Goal: Transaction & Acquisition: Book appointment/travel/reservation

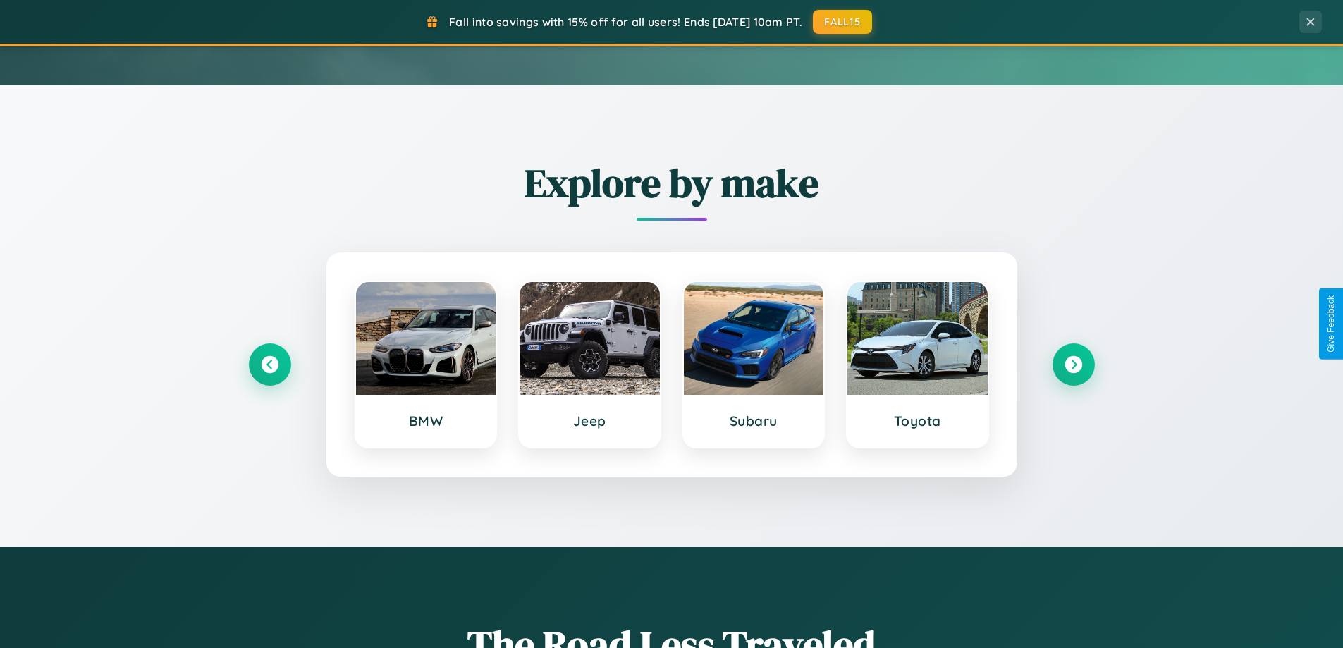
scroll to position [608, 0]
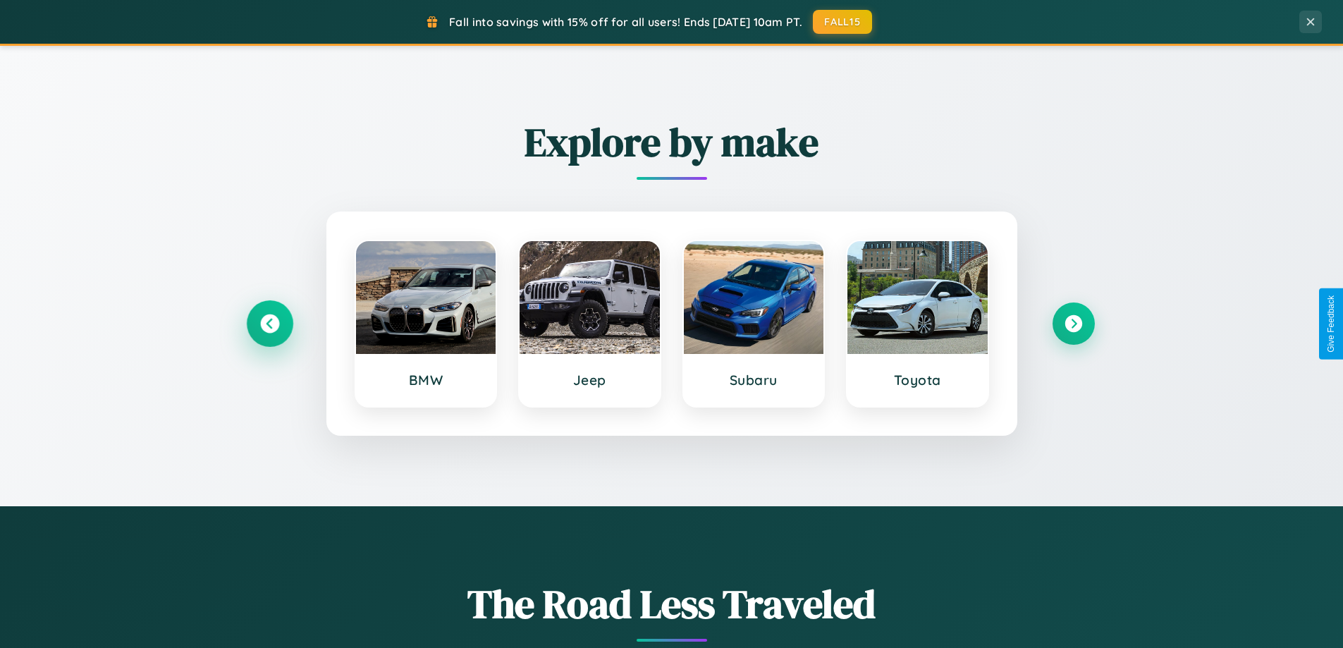
click at [269, 324] on icon at bounding box center [269, 323] width 19 height 19
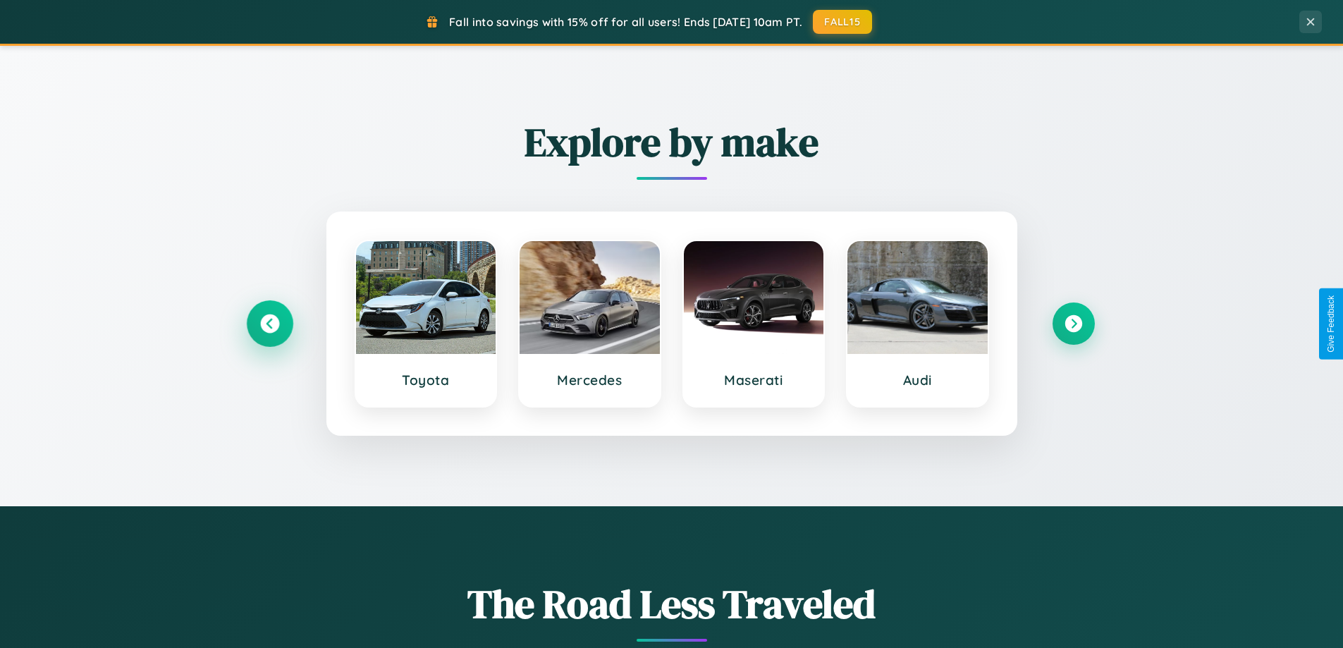
click at [269, 324] on icon at bounding box center [269, 323] width 19 height 19
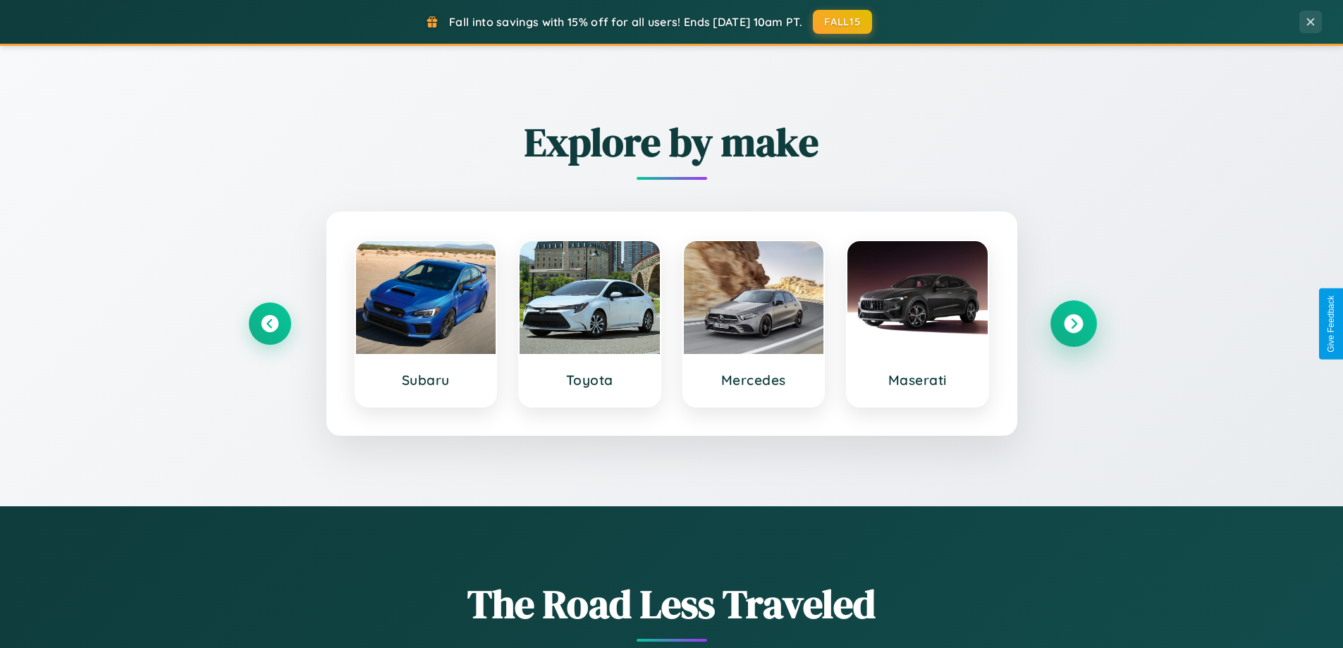
click at [1073, 324] on icon at bounding box center [1073, 323] width 19 height 19
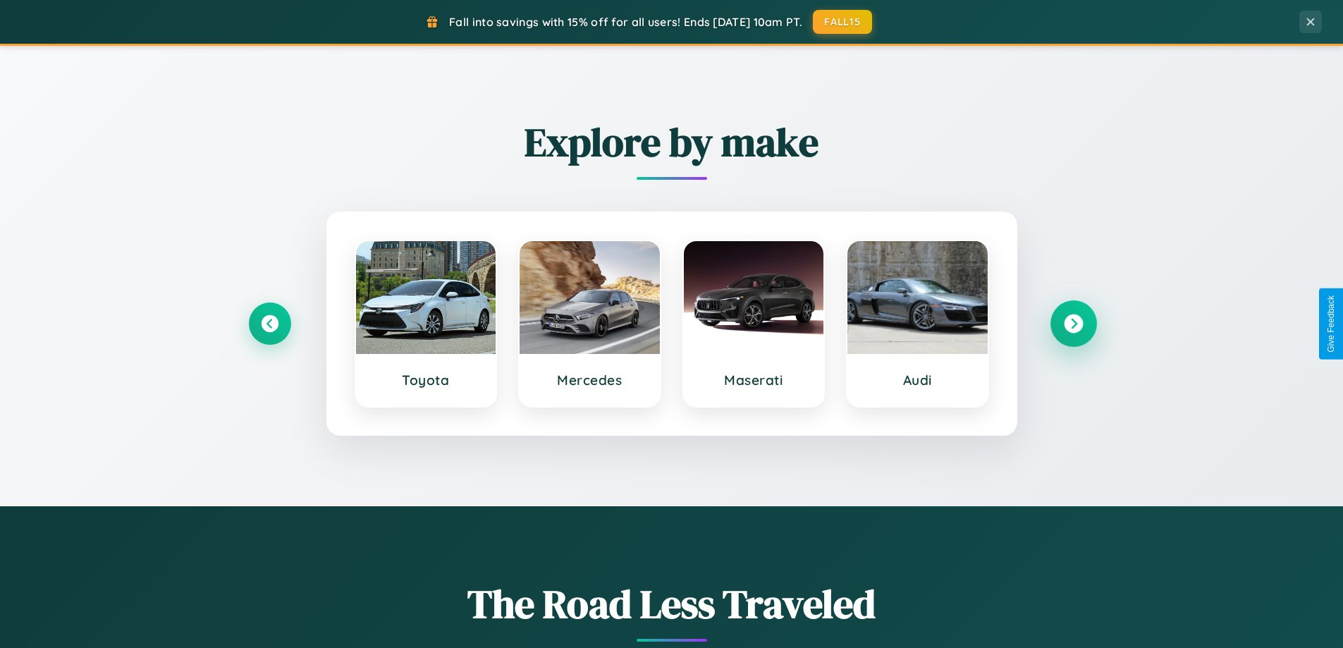
click at [1073, 324] on icon at bounding box center [1073, 323] width 19 height 19
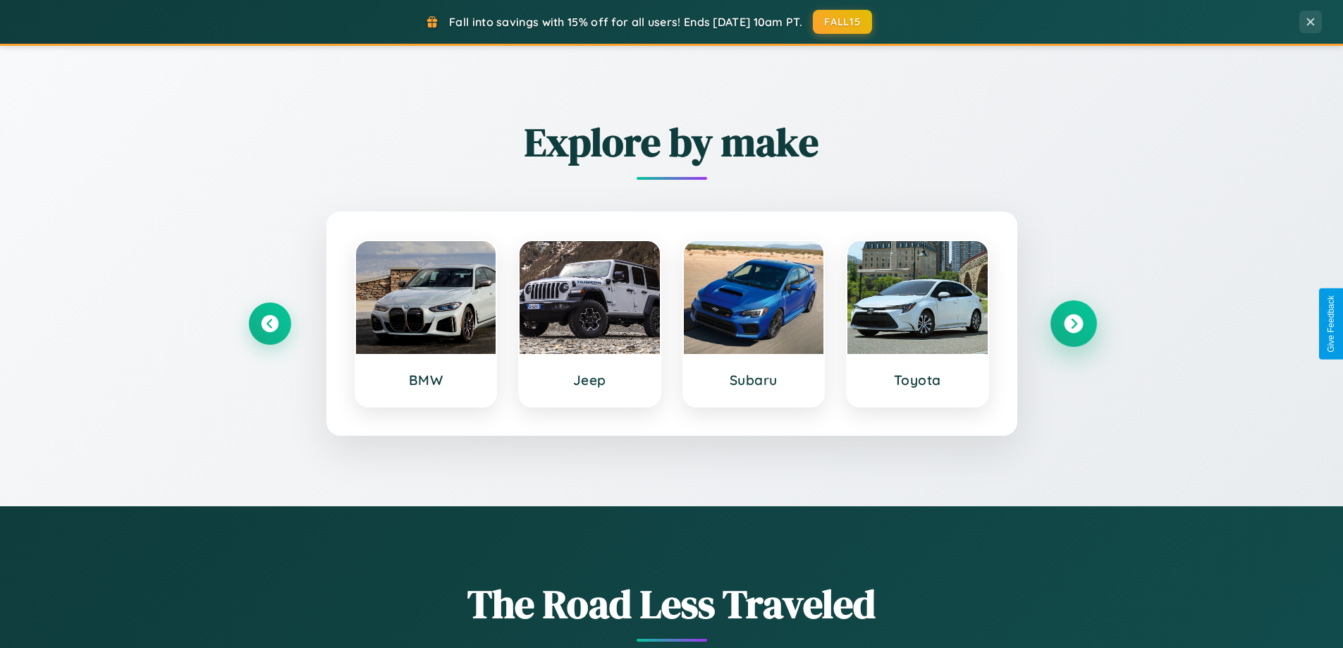
click at [1073, 324] on icon at bounding box center [1073, 323] width 19 height 19
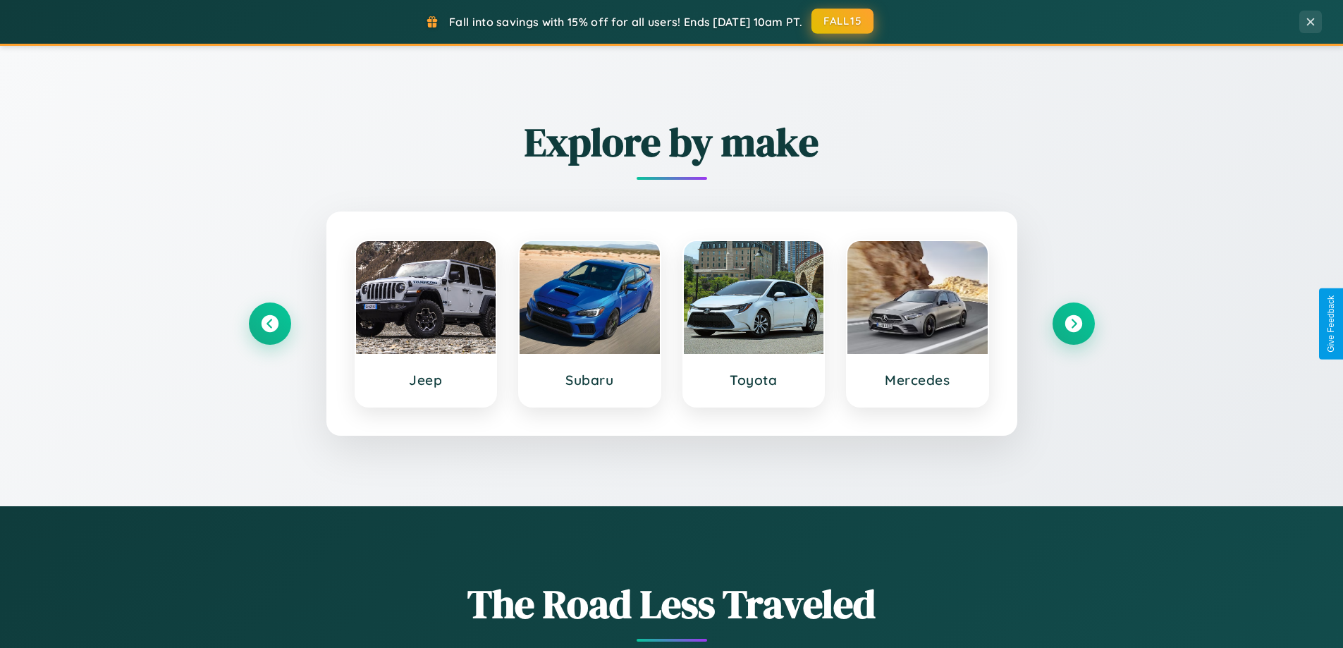
click at [843, 21] on button "FALL15" at bounding box center [842, 20] width 62 height 25
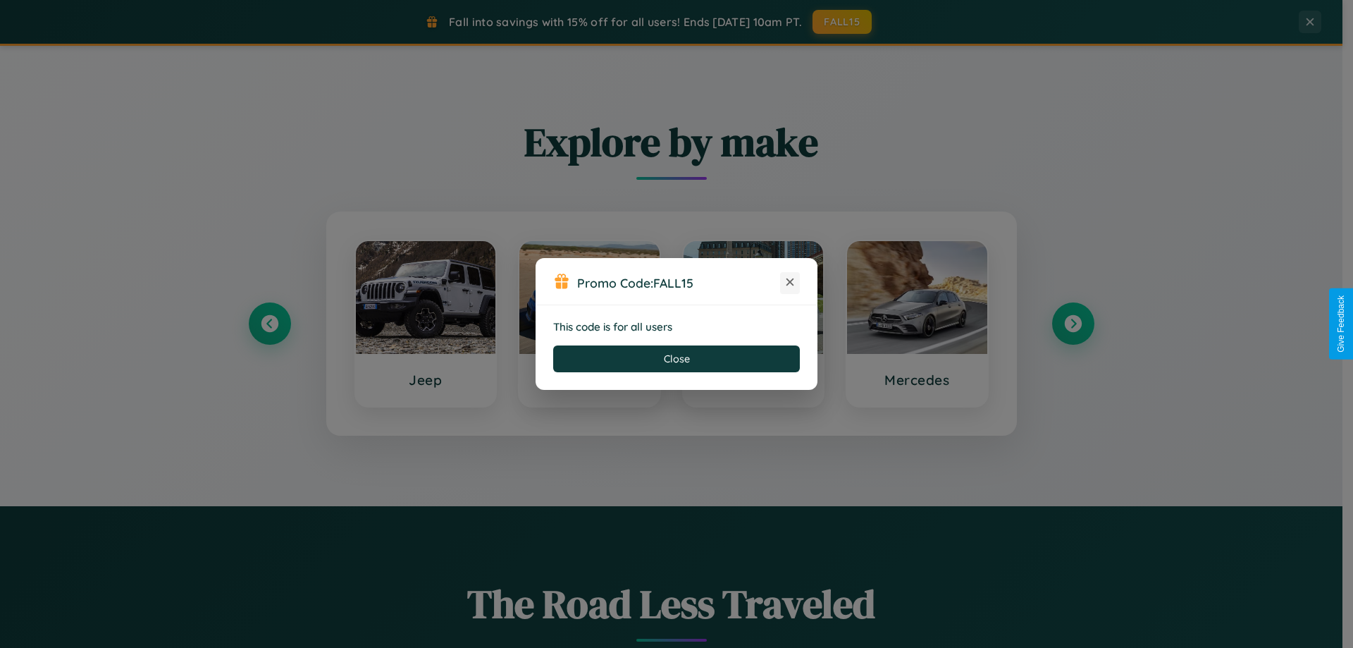
click at [790, 283] on icon at bounding box center [790, 282] width 14 height 14
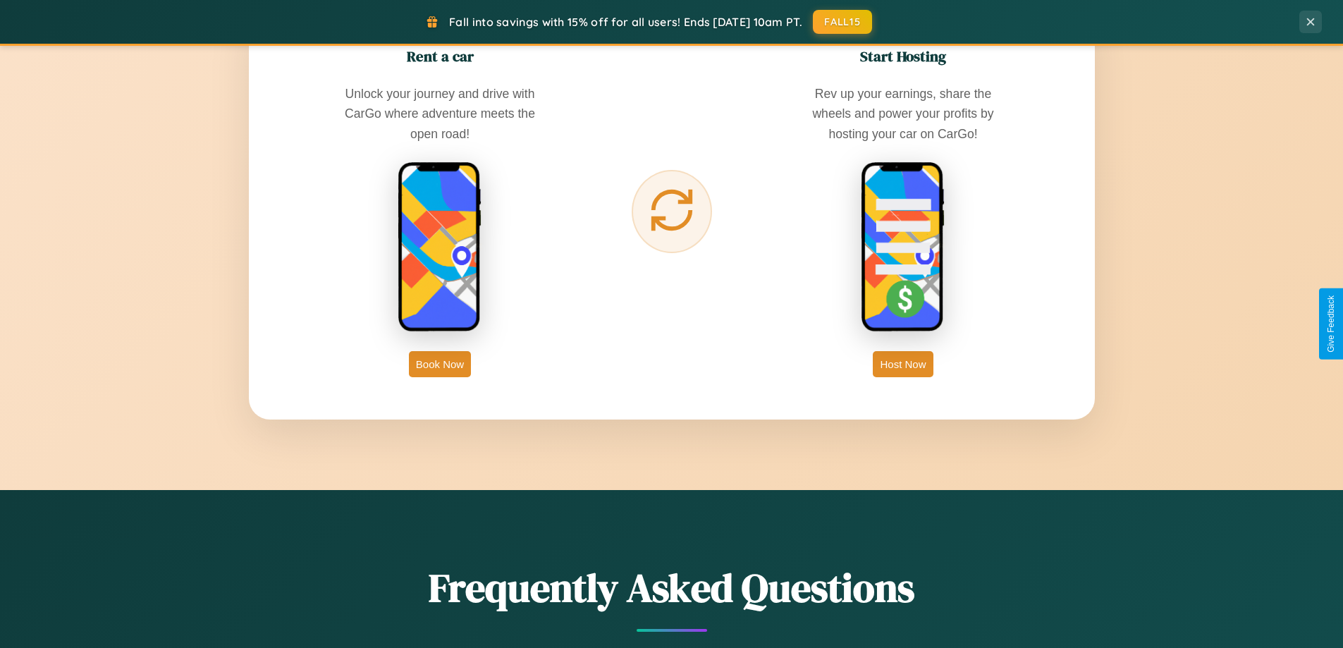
scroll to position [2712, 0]
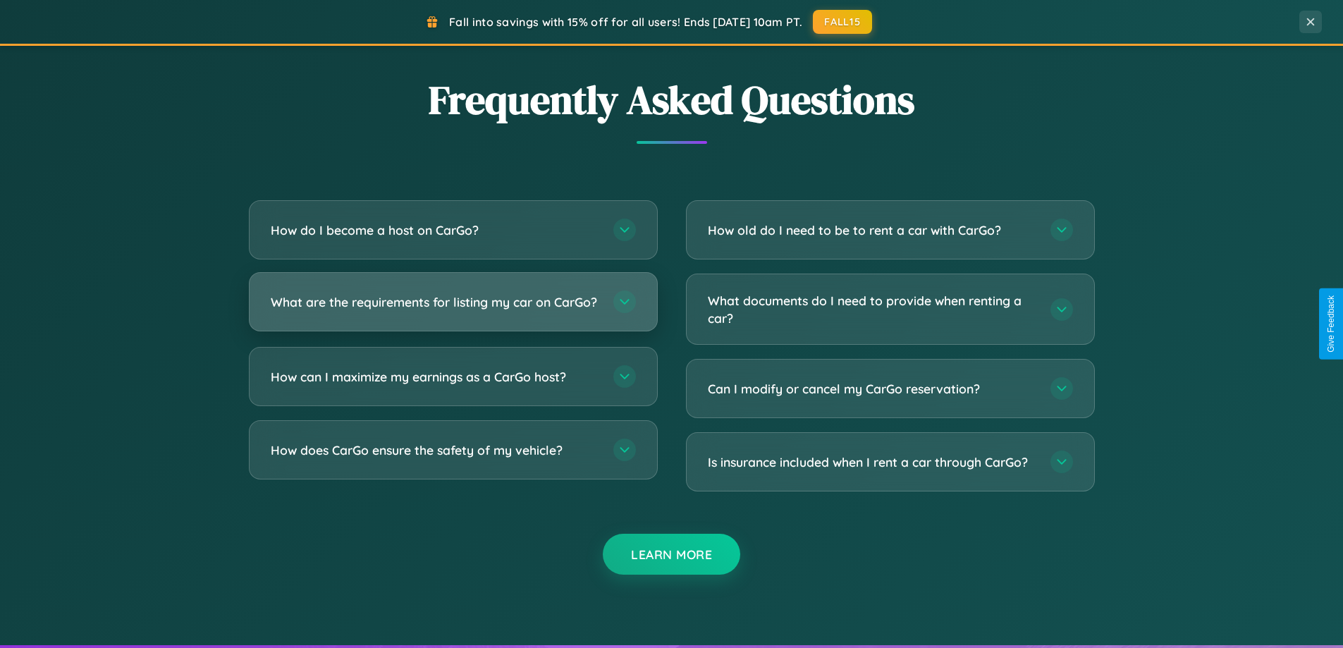
click at [452, 309] on h3 "What are the requirements for listing my car on CarGo?" at bounding box center [435, 302] width 328 height 18
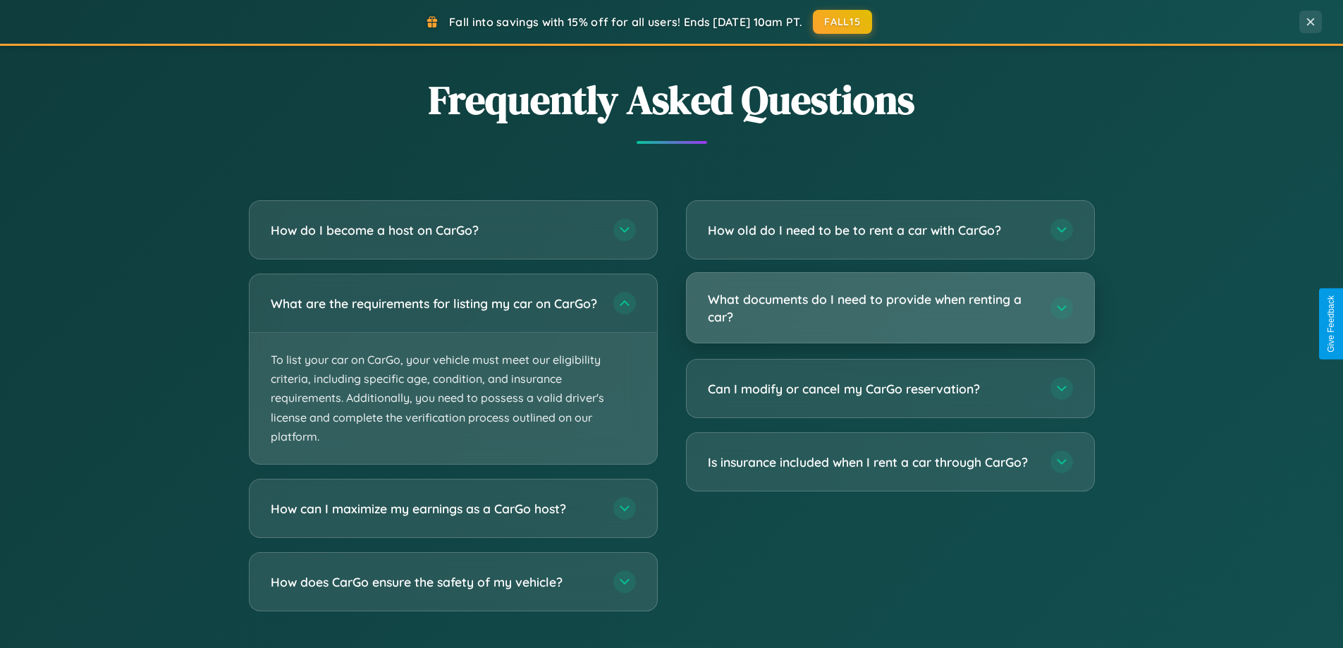
click at [889, 309] on h3 "What documents do I need to provide when renting a car?" at bounding box center [872, 307] width 328 height 35
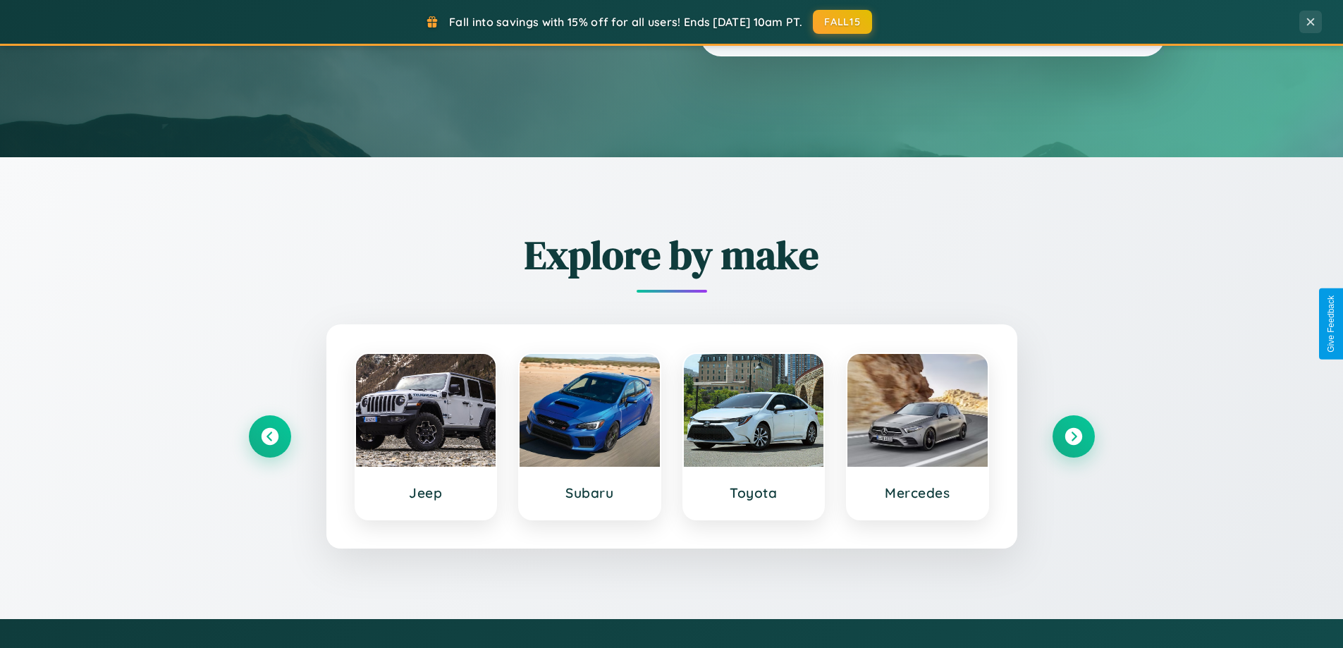
scroll to position [42, 0]
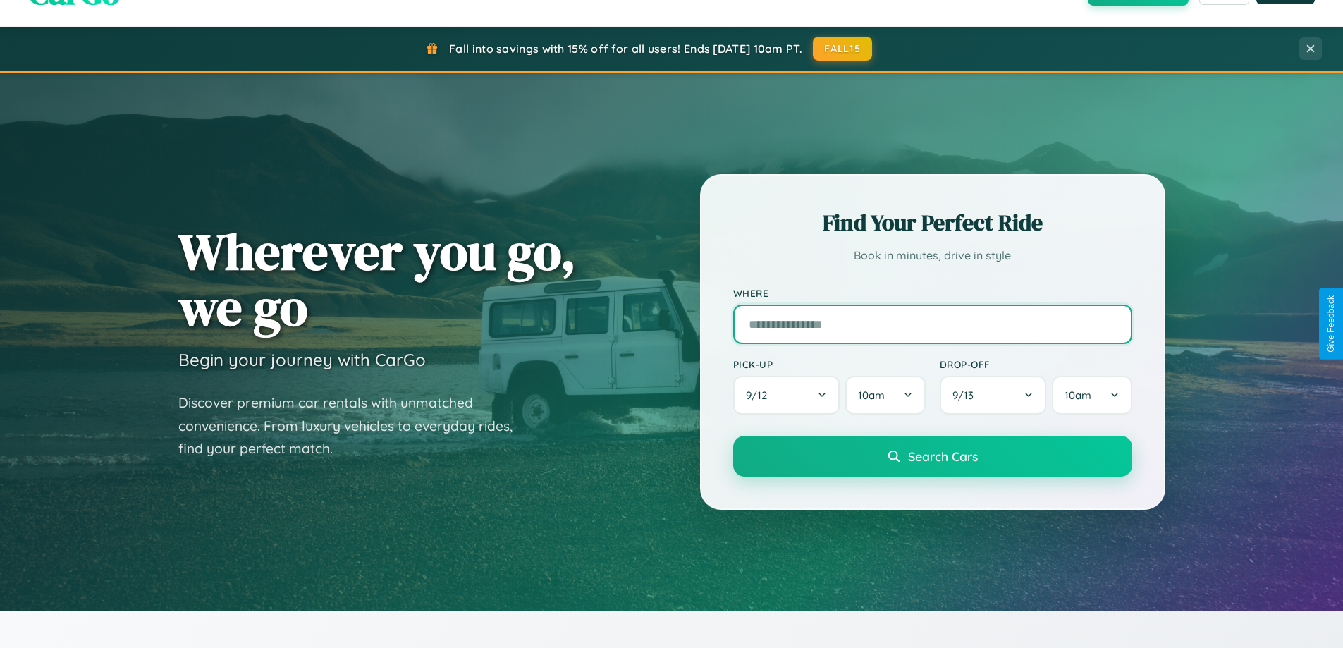
click at [932, 324] on input "text" at bounding box center [932, 323] width 399 height 39
type input "*********"
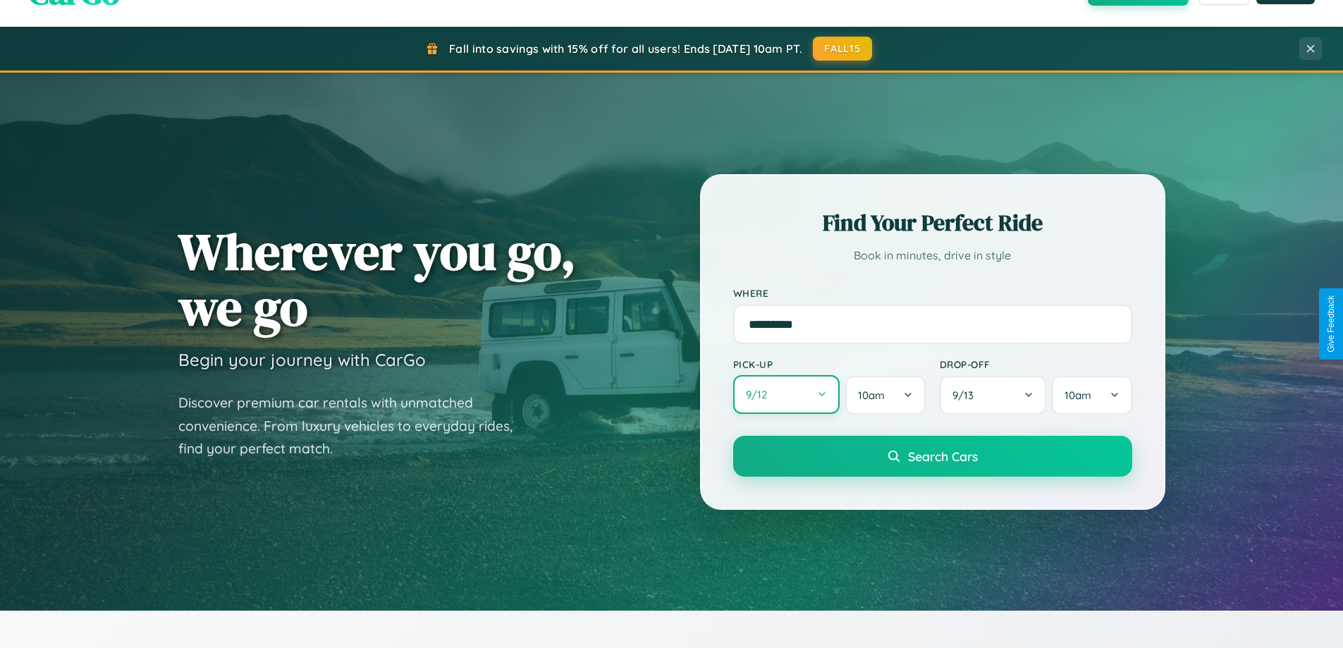
click at [786, 395] on button "9 / 12" at bounding box center [786, 394] width 107 height 39
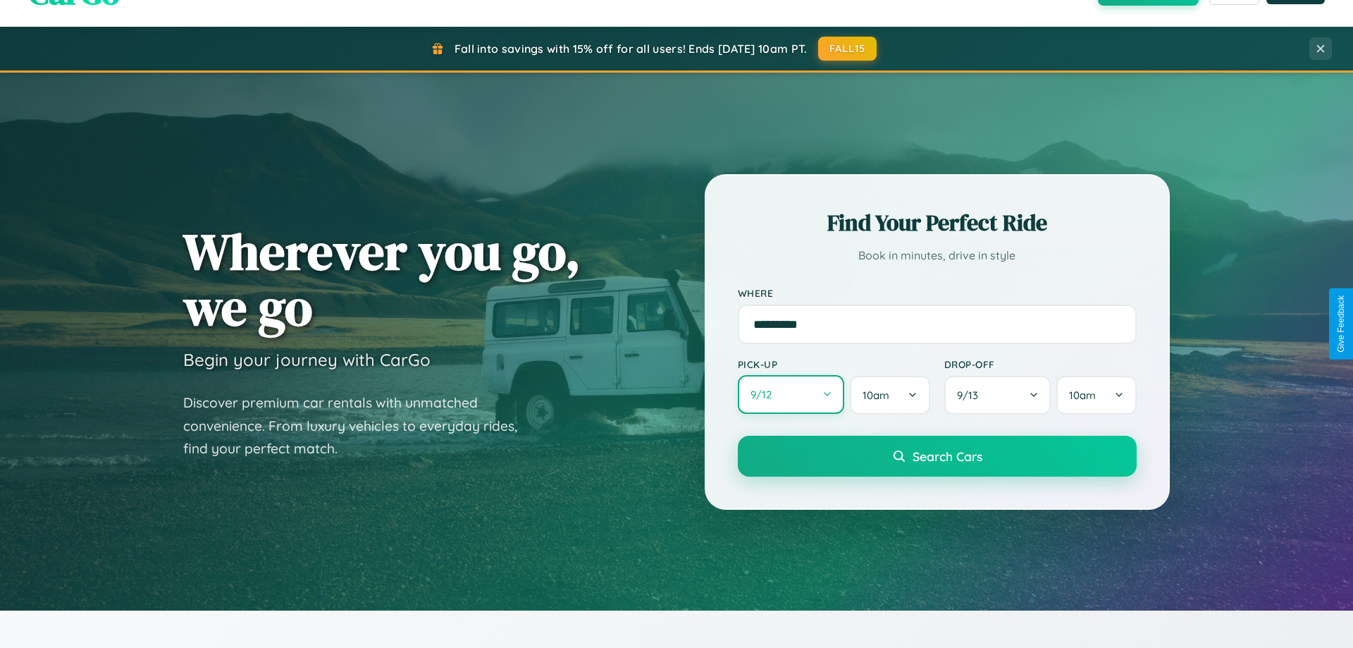
select select "*"
select select "****"
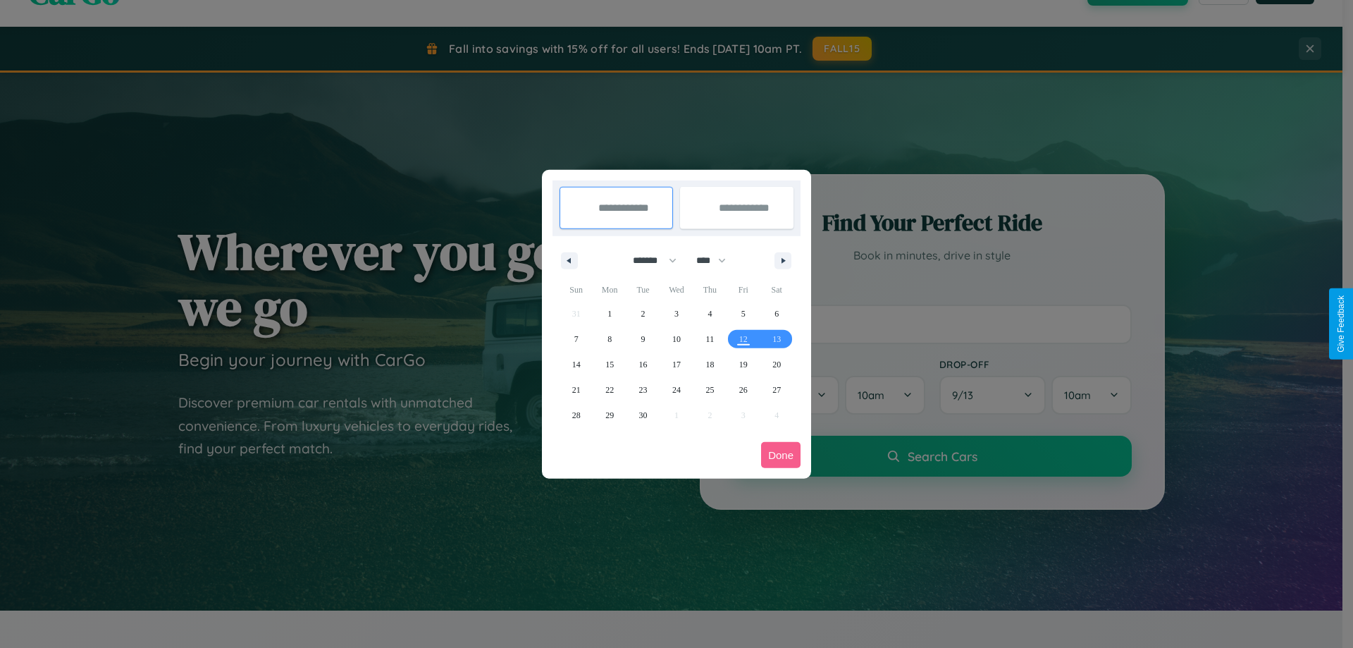
click at [648, 260] on select "******* ******** ***** ***** *** **** **** ****** ********* ******* ******** **…" at bounding box center [652, 260] width 60 height 23
click at [643, 414] on span "30" at bounding box center [643, 414] width 8 height 25
type input "**********"
click at [783, 260] on icon "button" at bounding box center [785, 261] width 7 height 6
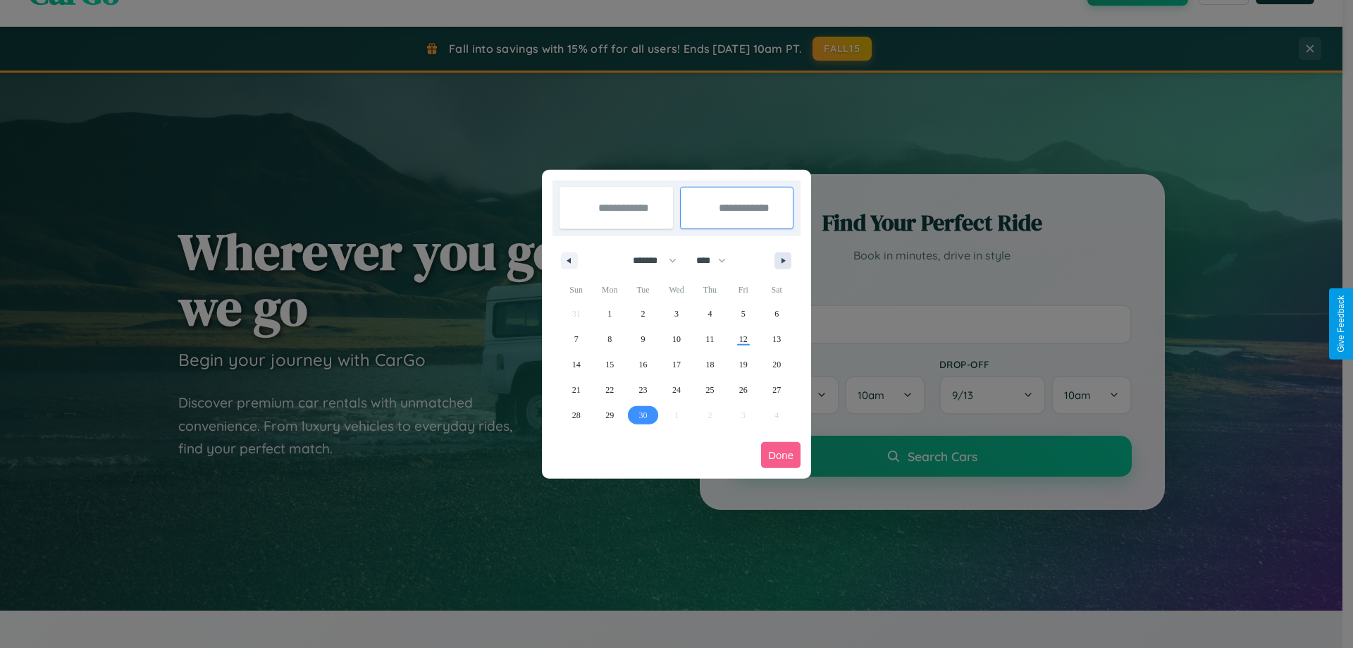
select select "*"
click at [676, 313] on span "1" at bounding box center [676, 313] width 4 height 25
type input "**********"
select select "*"
click at [781, 455] on button "Done" at bounding box center [780, 455] width 39 height 26
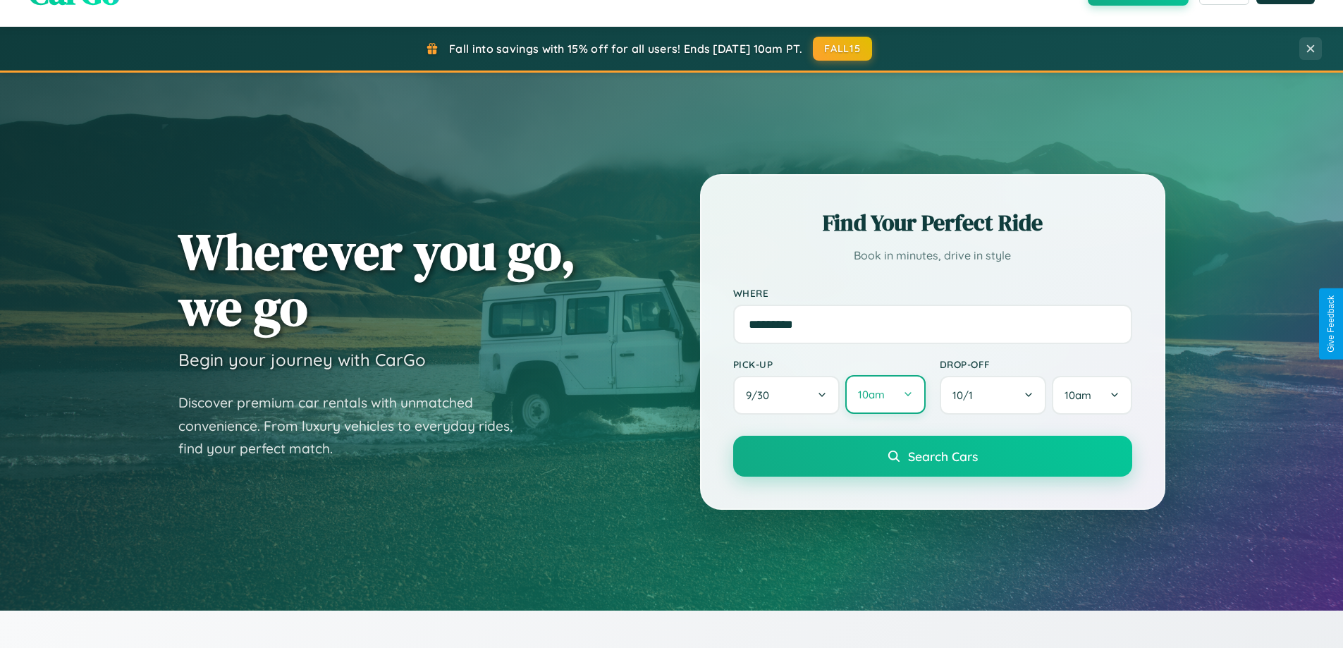
click at [885, 395] on button "10am" at bounding box center [885, 394] width 80 height 39
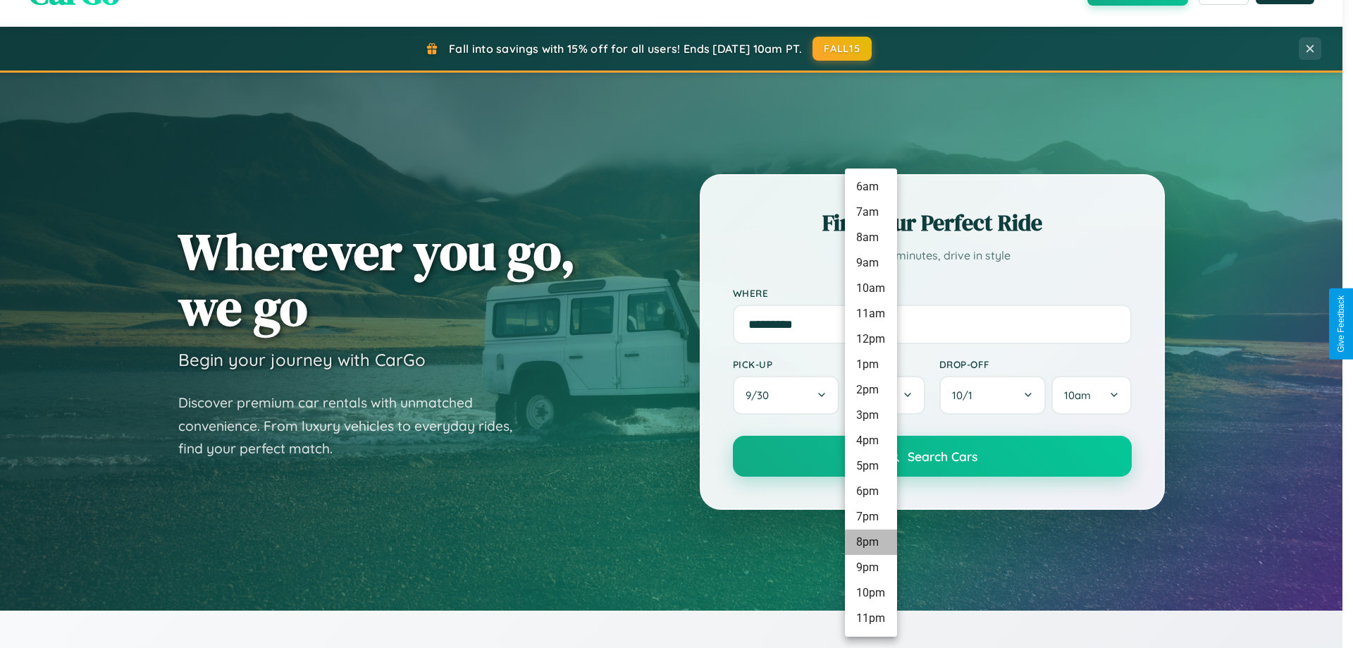
click at [870, 542] on li "8pm" at bounding box center [871, 541] width 52 height 25
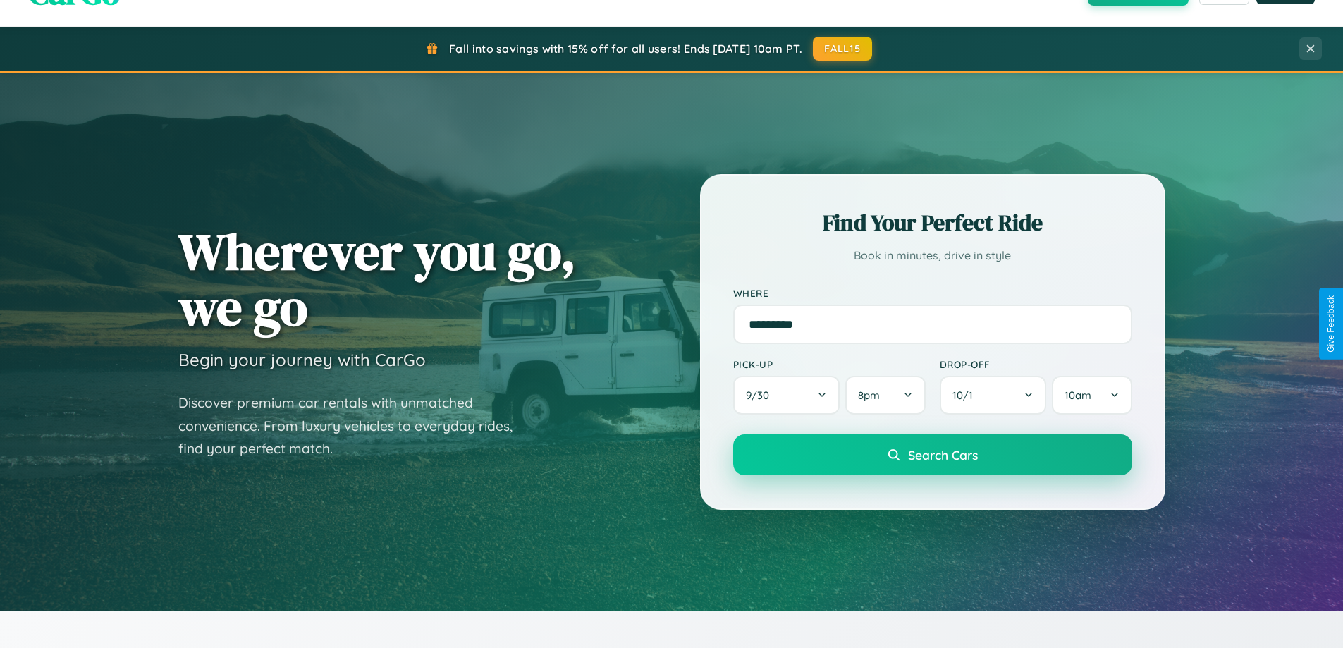
click at [932, 455] on span "Search Cars" at bounding box center [943, 455] width 70 height 16
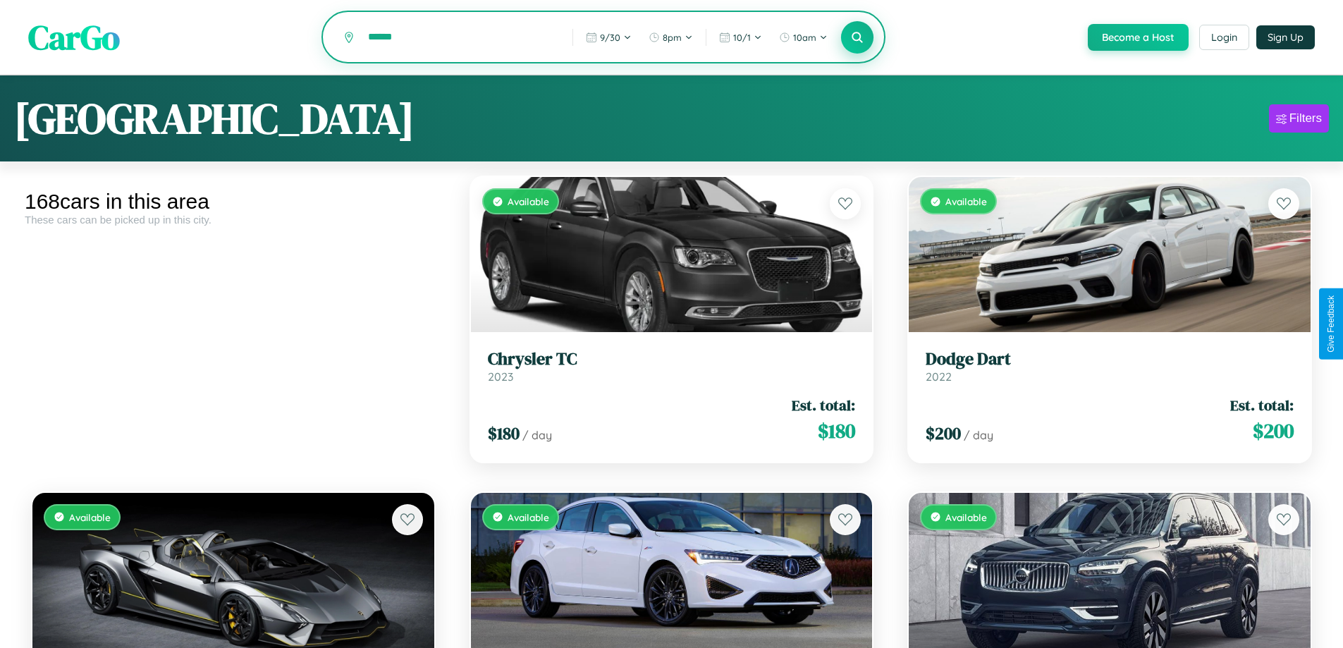
type input "******"
click at [856, 38] on icon at bounding box center [857, 36] width 13 height 13
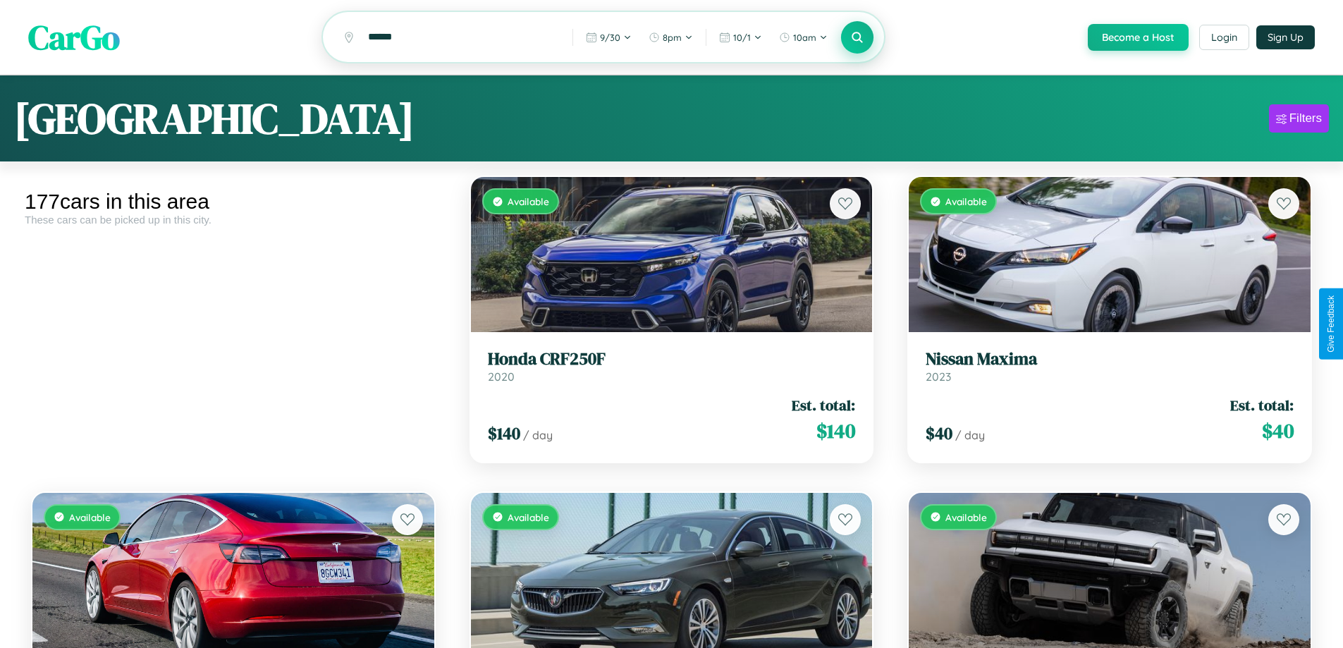
scroll to position [830, 0]
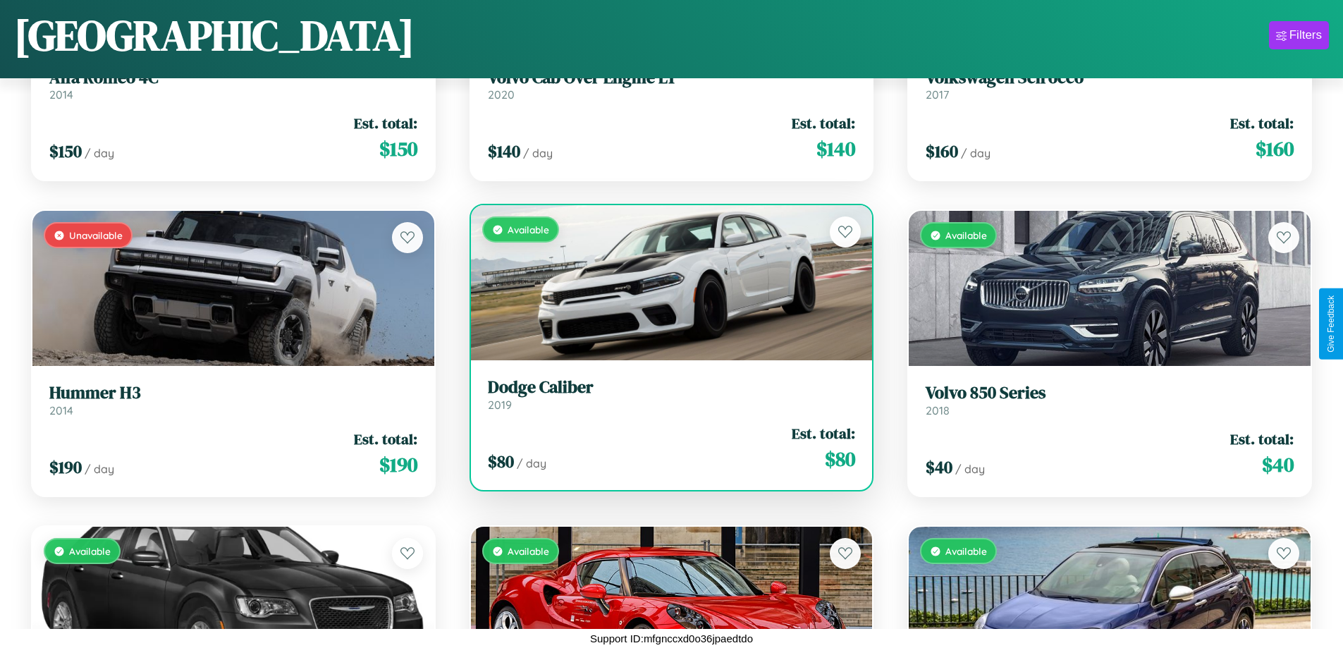
click at [665, 448] on div "$ 80 / day Est. total: $ 80" at bounding box center [672, 448] width 368 height 50
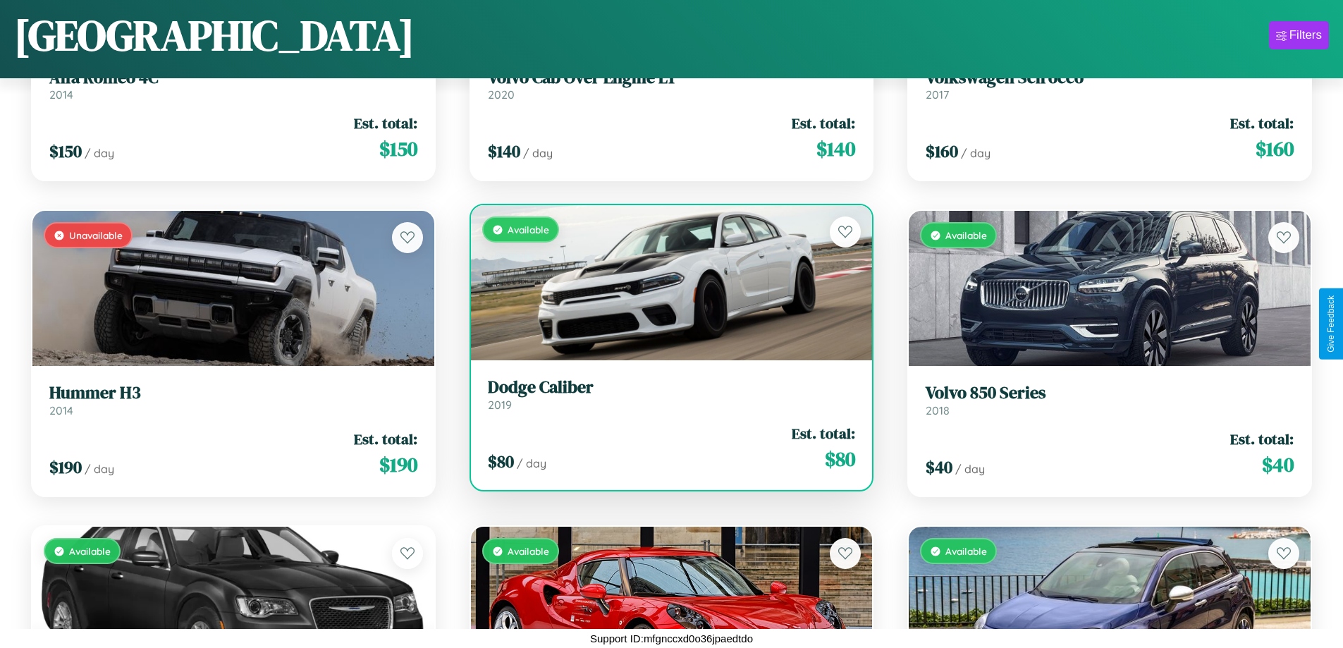
click at [665, 448] on div "$ 80 / day Est. total: $ 80" at bounding box center [672, 448] width 368 height 50
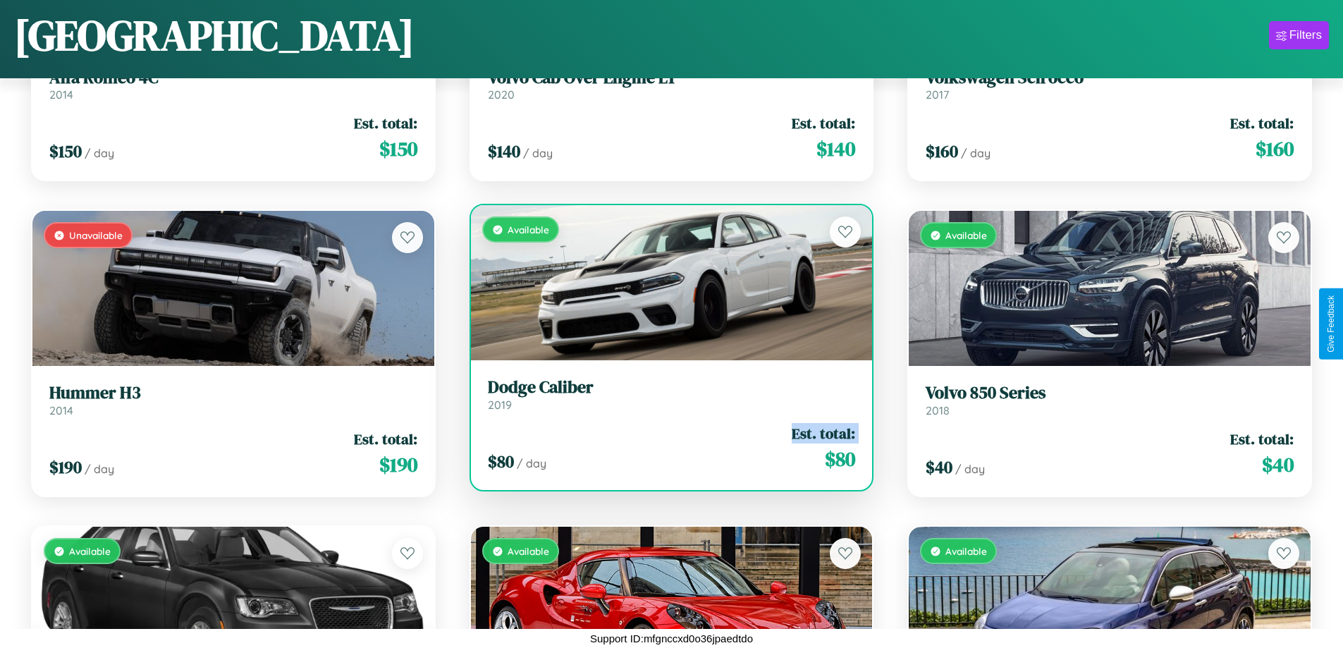
click at [665, 448] on div "$ 80 / day Est. total: $ 80" at bounding box center [672, 448] width 368 height 50
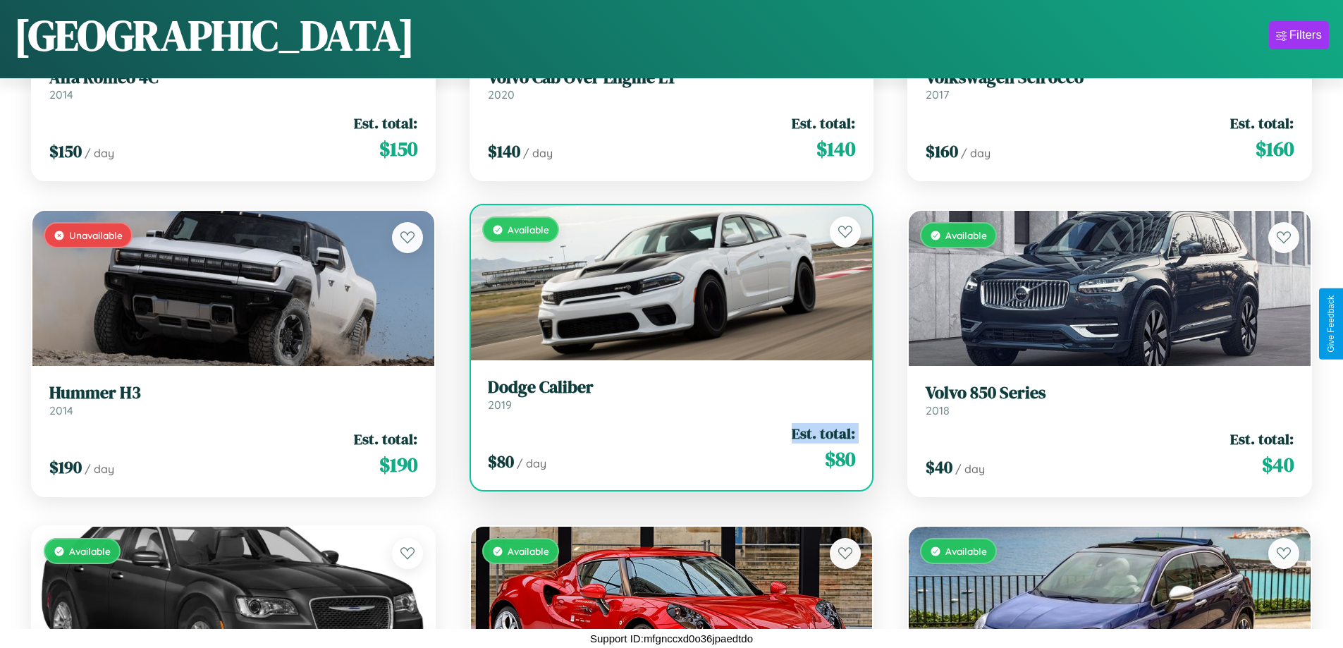
click at [665, 448] on div "$ 80 / day Est. total: $ 80" at bounding box center [672, 448] width 368 height 50
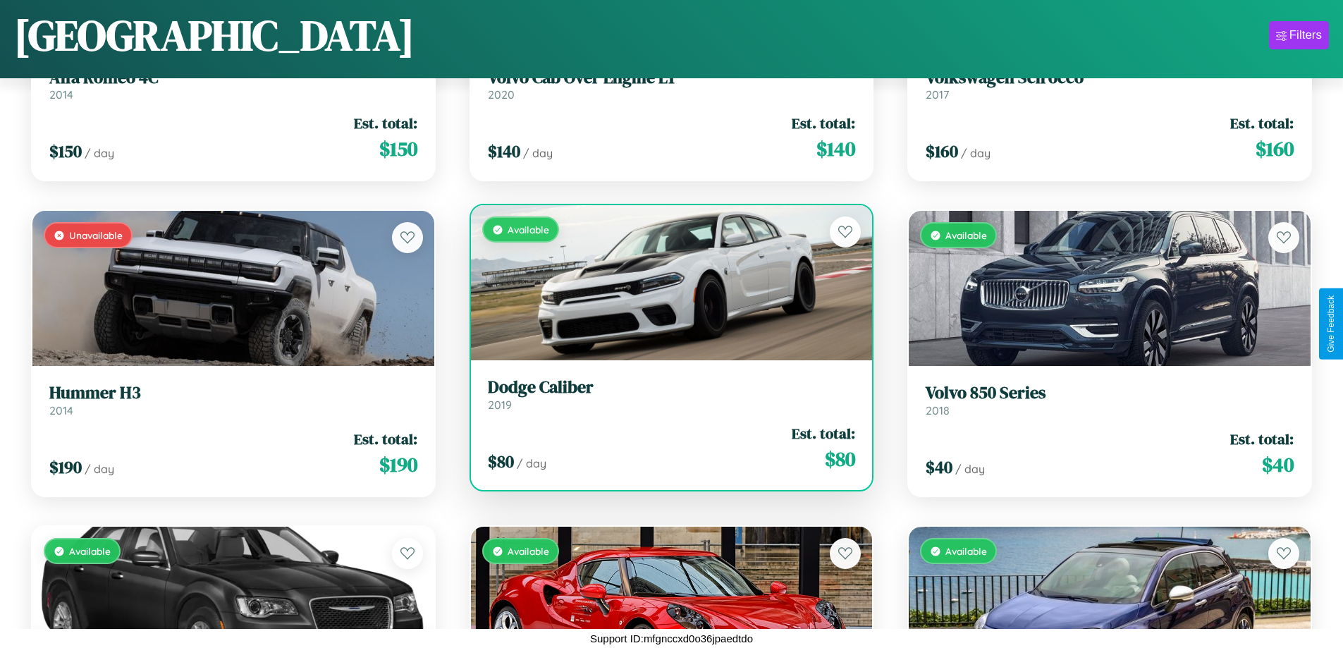
click at [665, 448] on div "$ 80 / day Est. total: $ 80" at bounding box center [672, 448] width 368 height 50
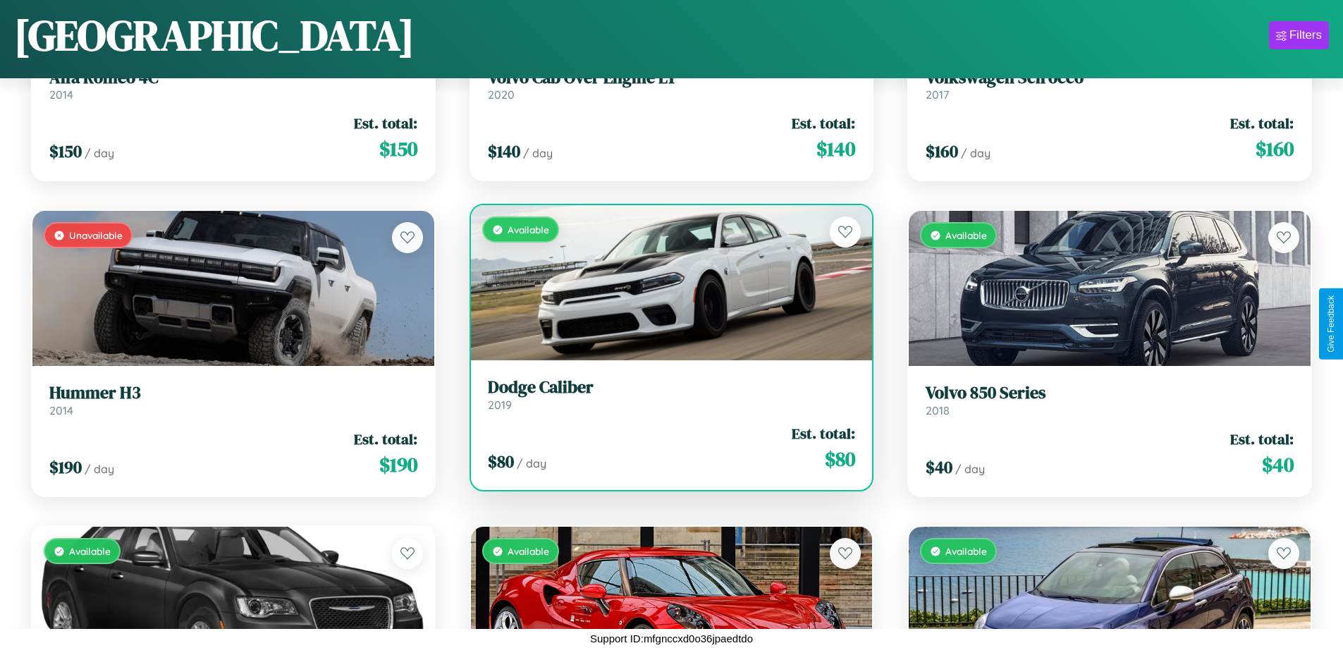
click at [665, 394] on h3 "Dodge Caliber" at bounding box center [672, 387] width 368 height 20
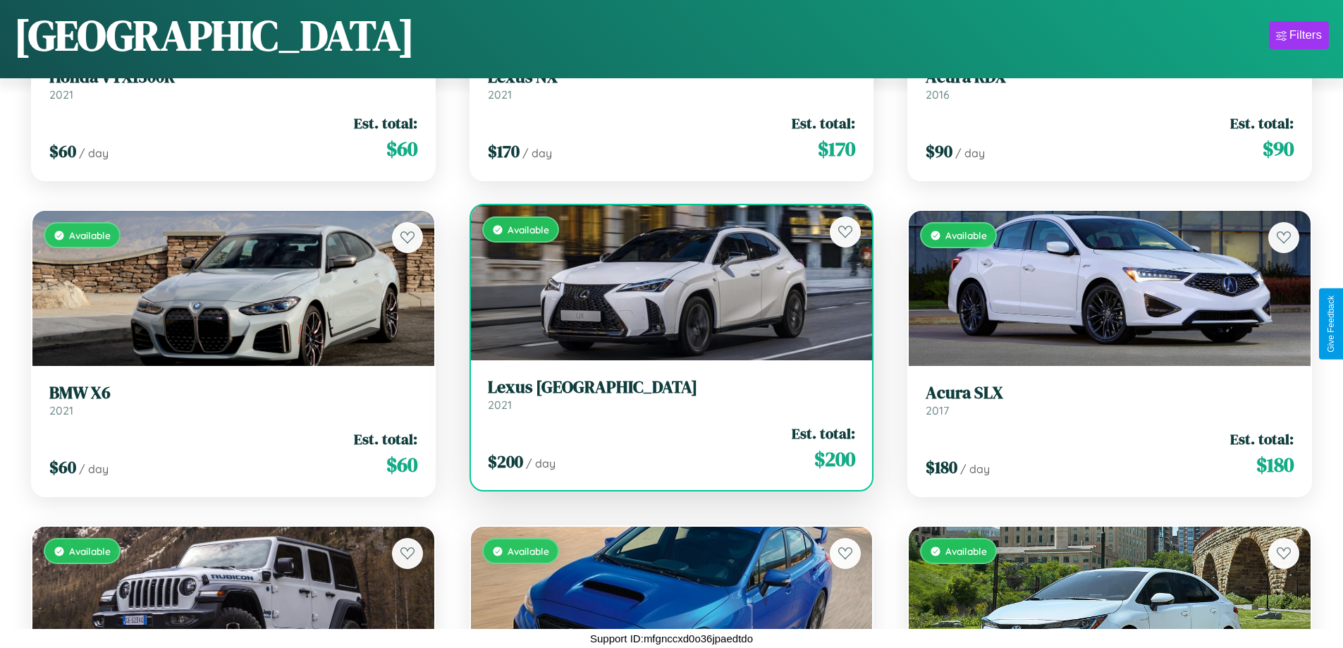
click at [665, 394] on h3 "Lexus TX" at bounding box center [672, 387] width 368 height 20
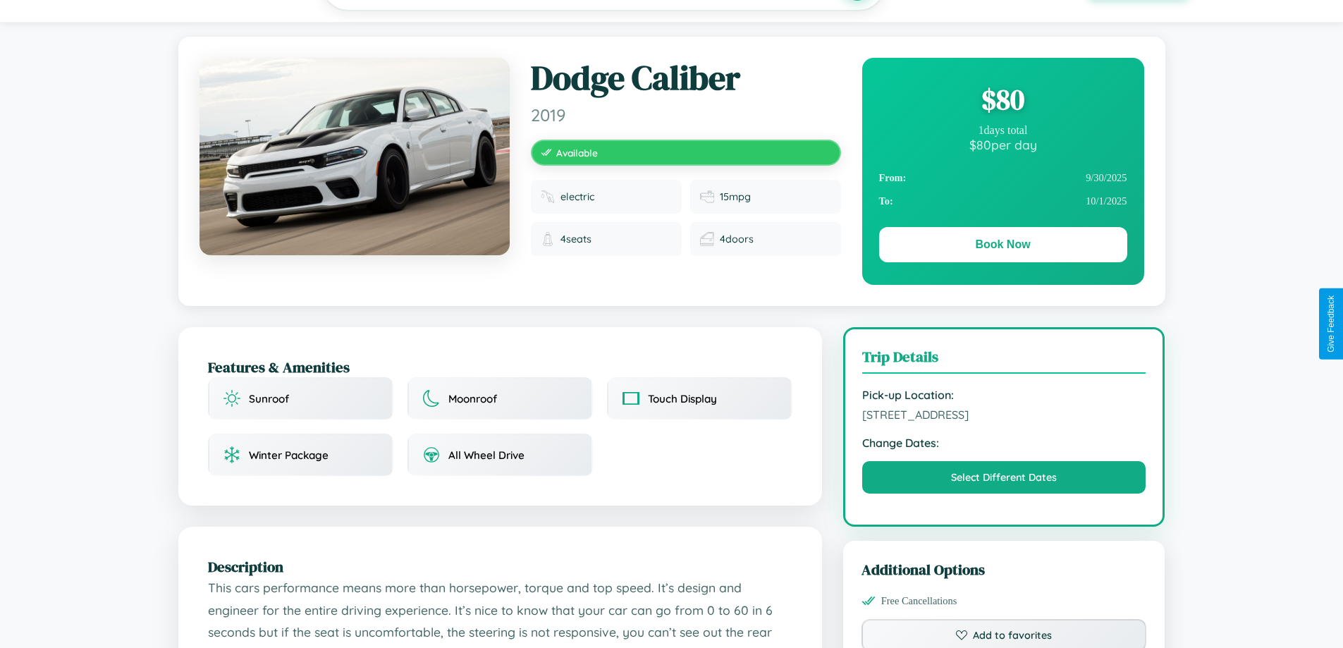
scroll to position [477, 0]
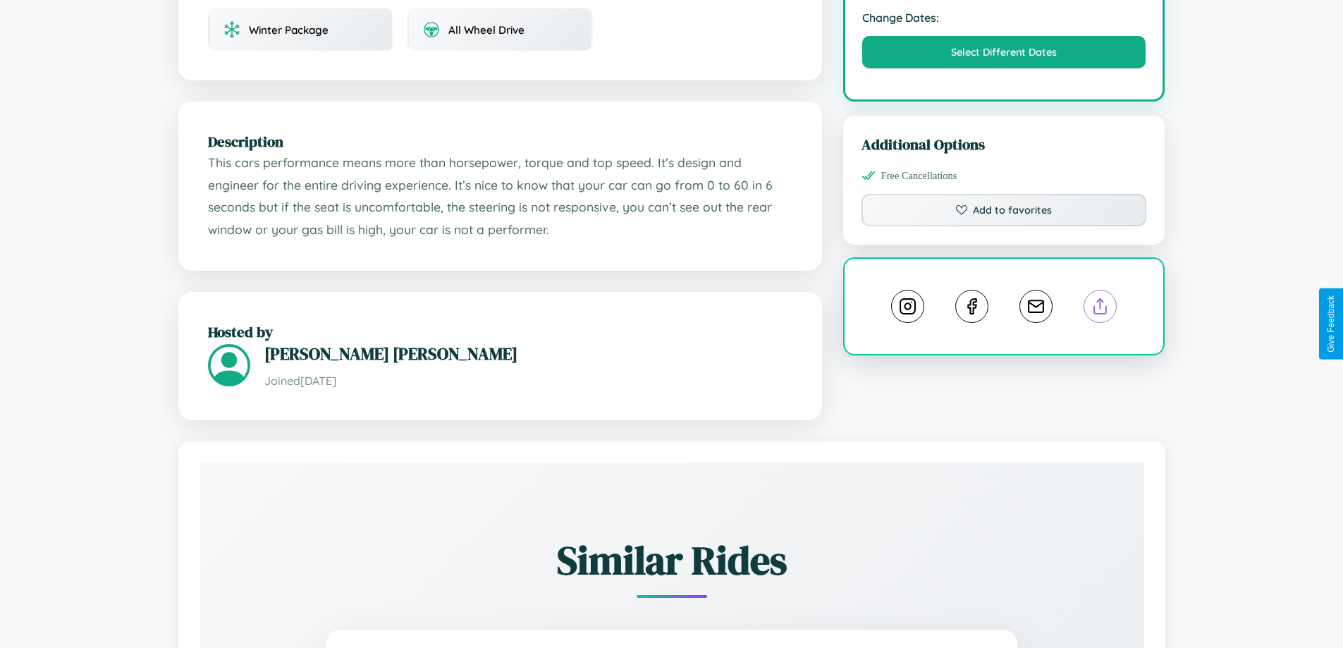
click at [1100, 309] on line at bounding box center [1100, 304] width 0 height 10
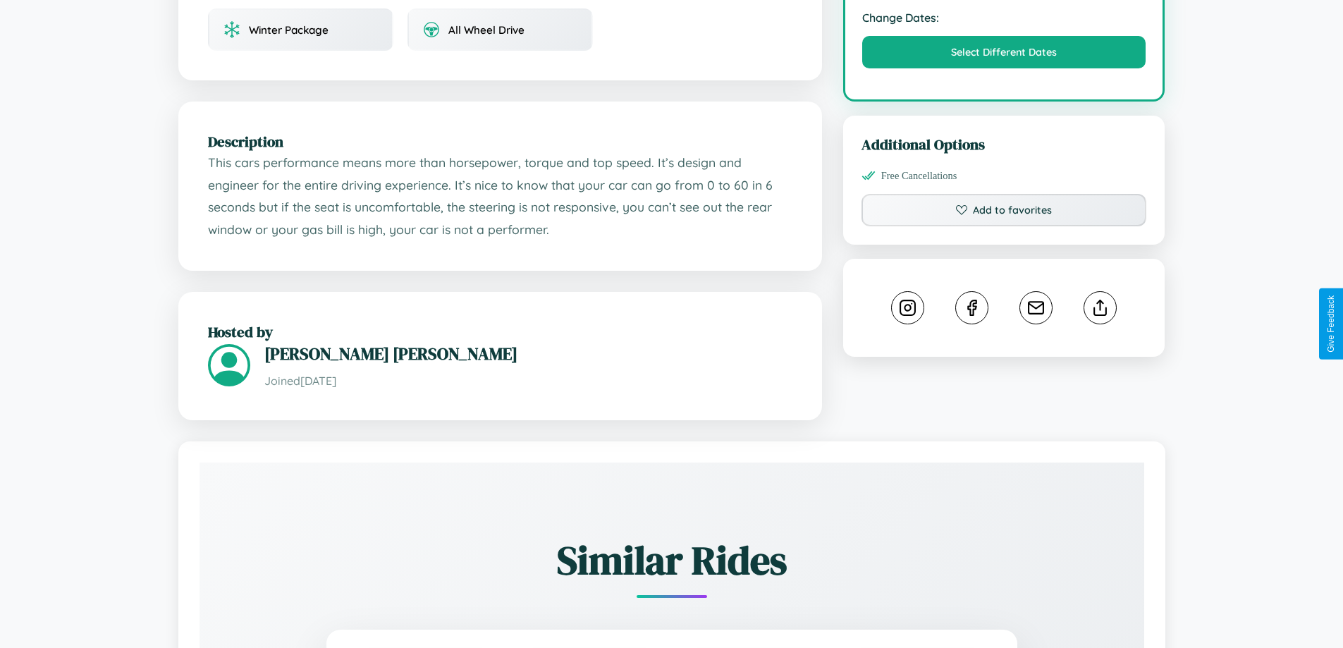
scroll to position [476, 0]
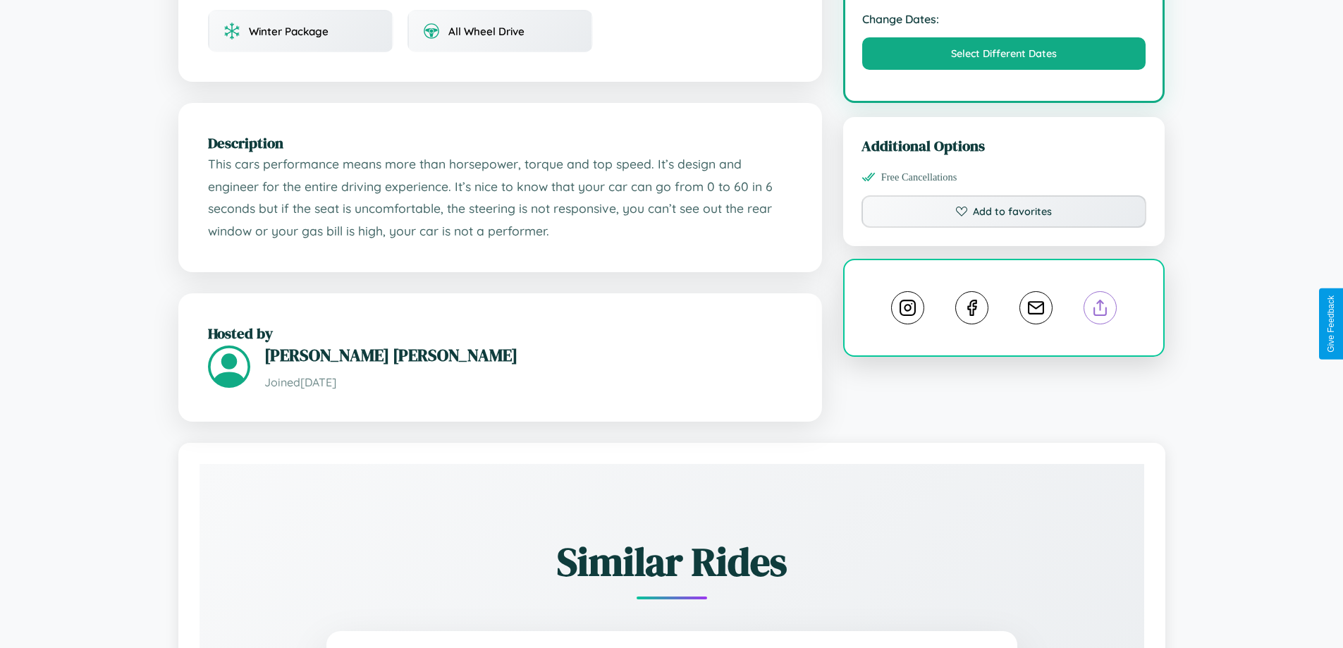
click at [1100, 310] on line at bounding box center [1100, 305] width 0 height 10
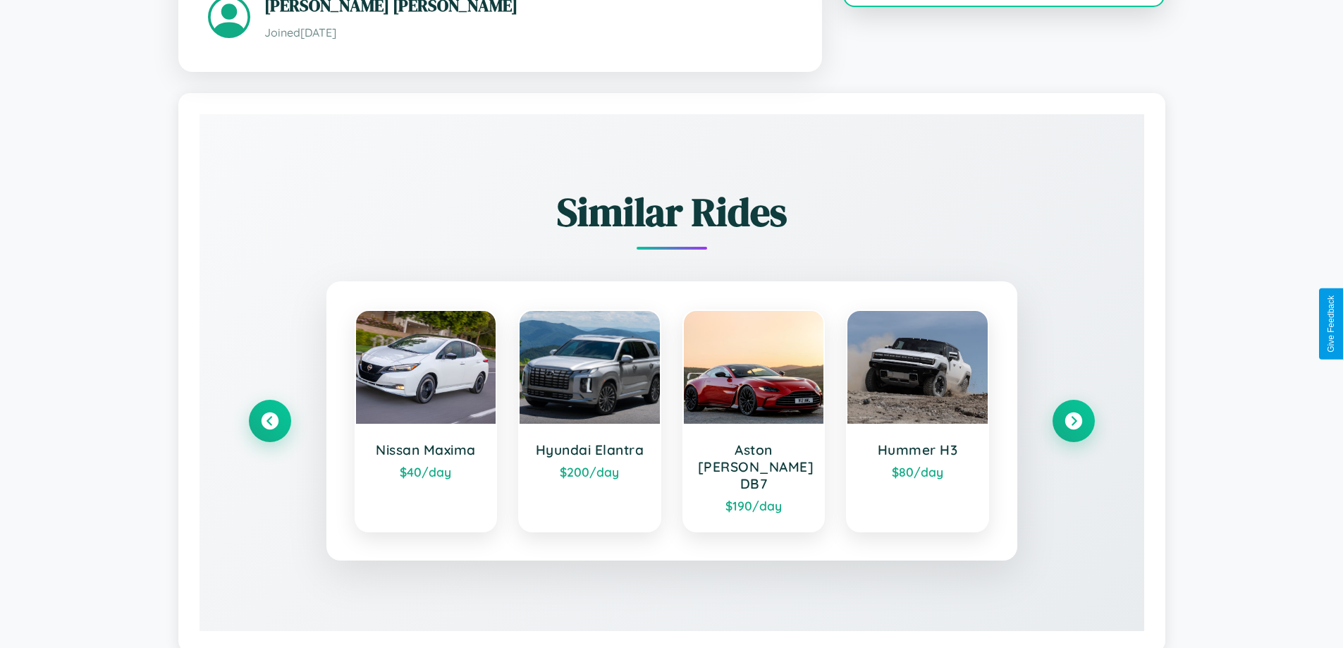
scroll to position [848, 0]
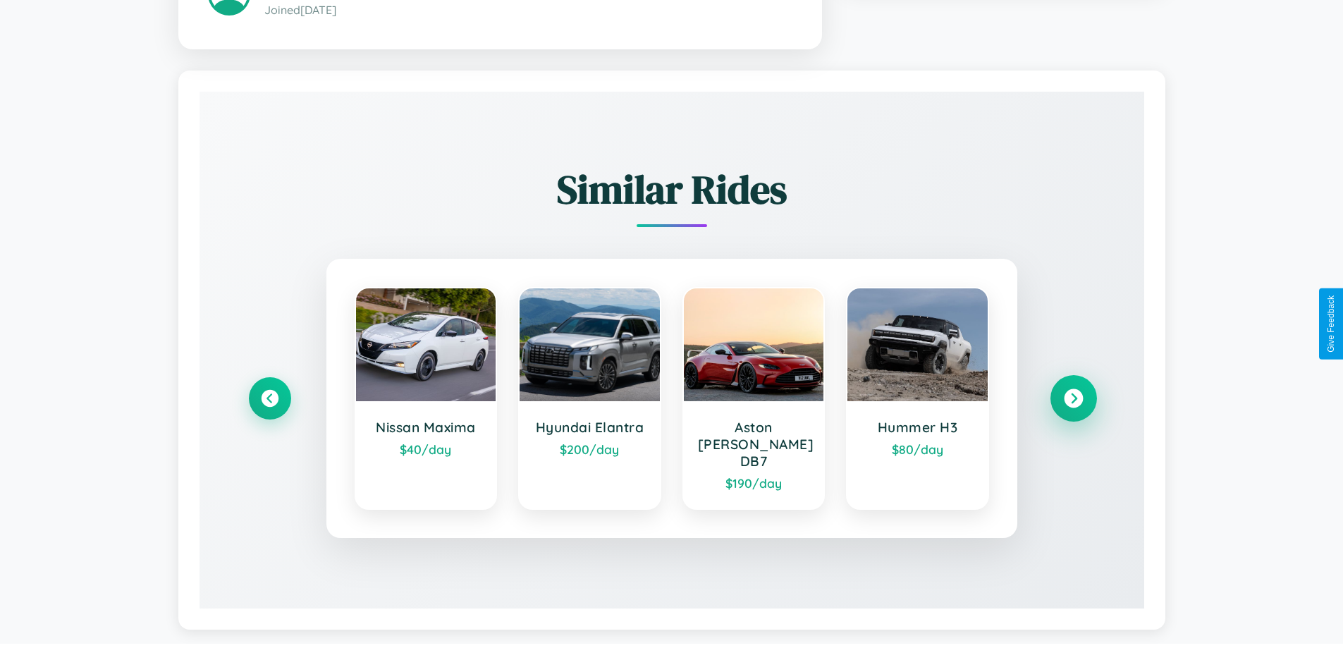
click at [1073, 392] on icon at bounding box center [1073, 398] width 19 height 19
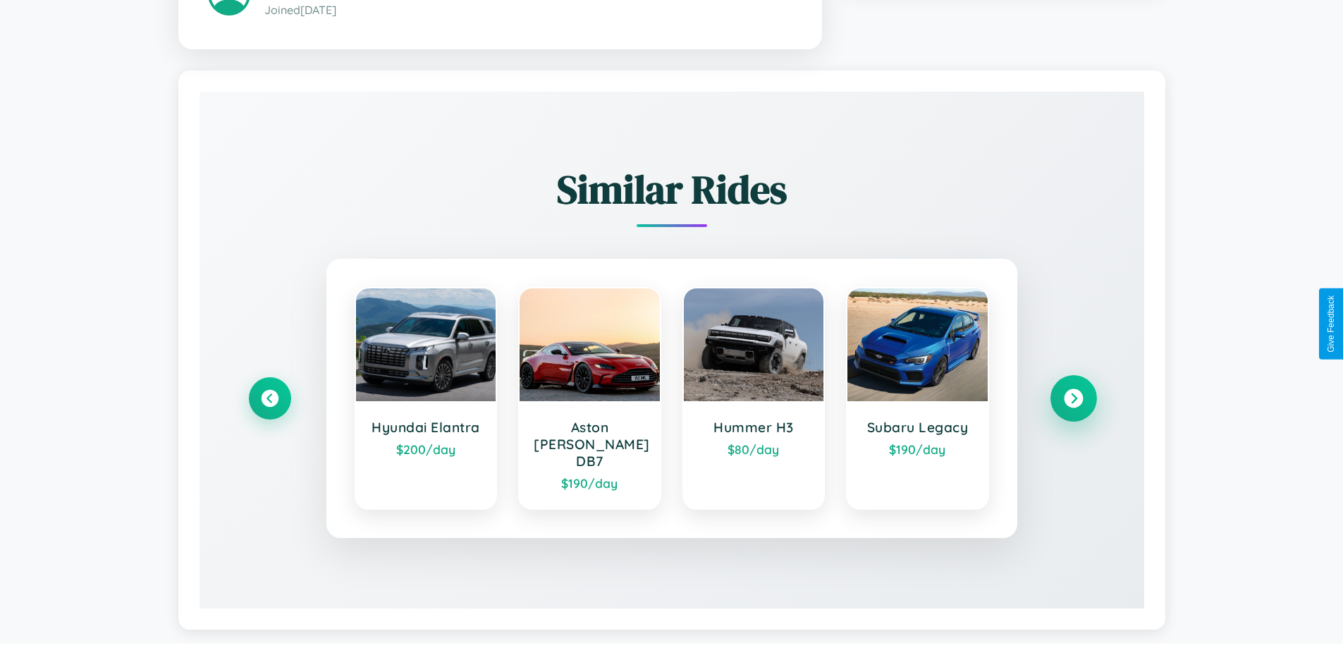
click at [1073, 392] on icon at bounding box center [1073, 398] width 19 height 19
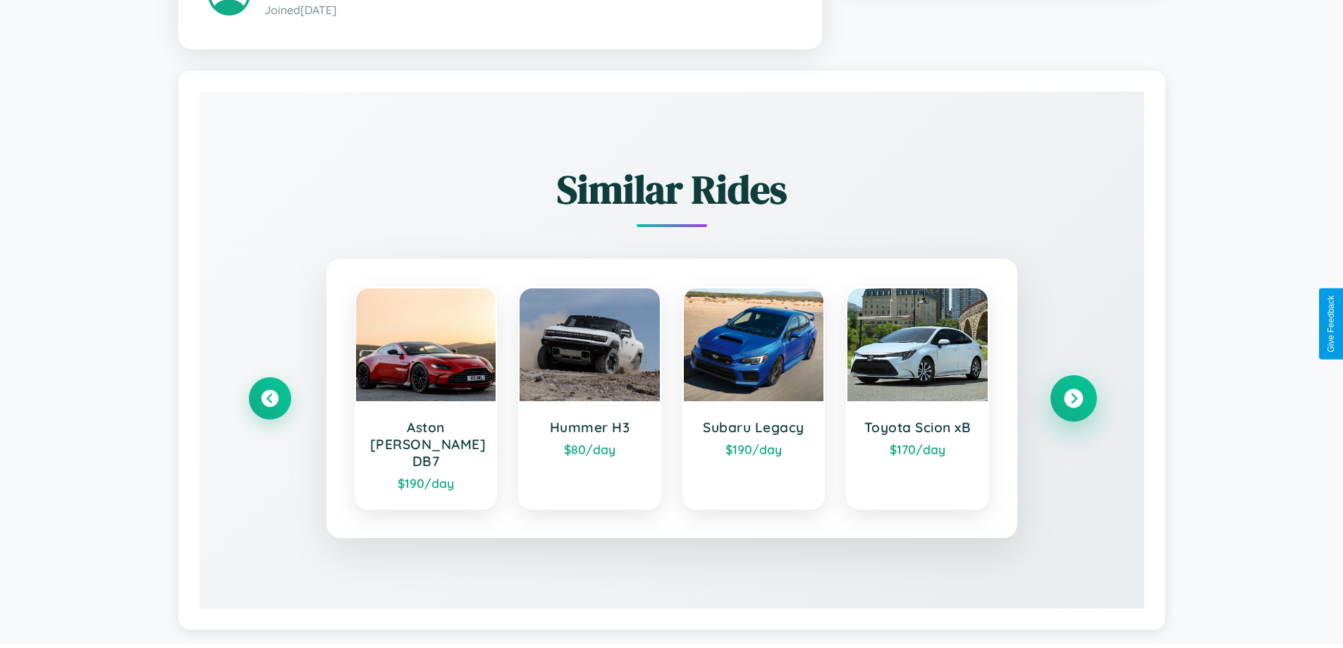
click at [1073, 392] on icon at bounding box center [1073, 398] width 19 height 19
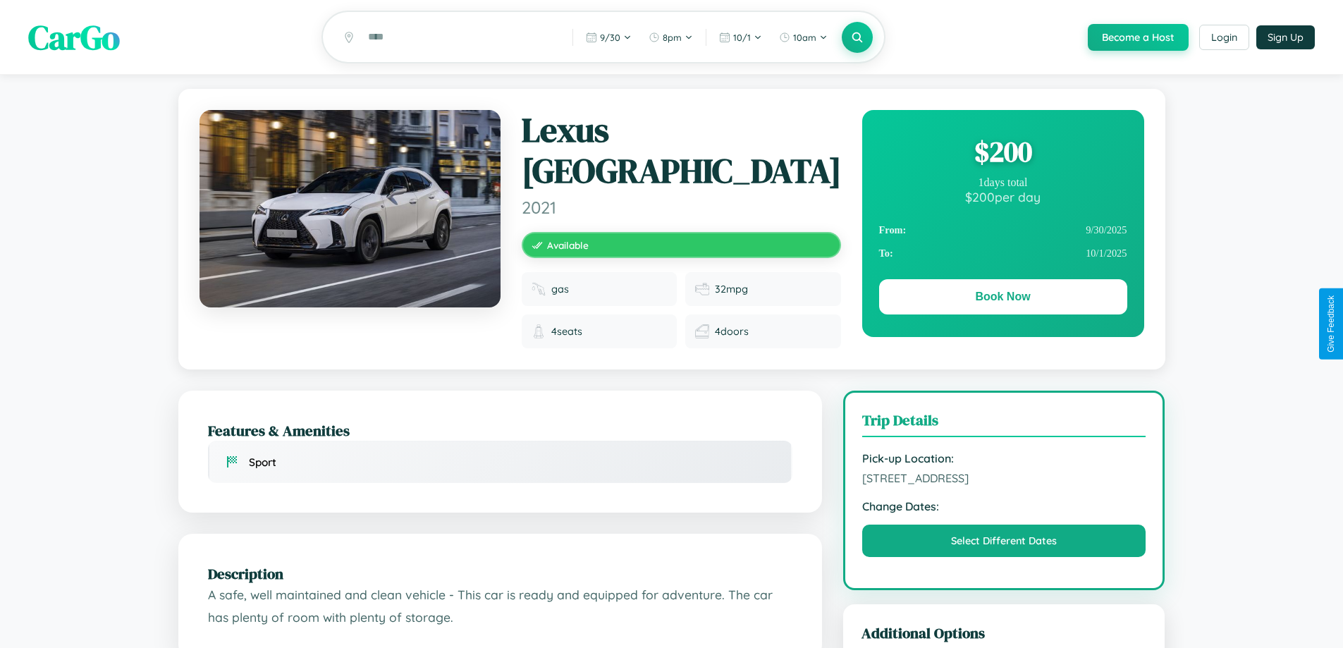
click at [1002, 154] on div "$ 200" at bounding box center [1003, 152] width 248 height 38
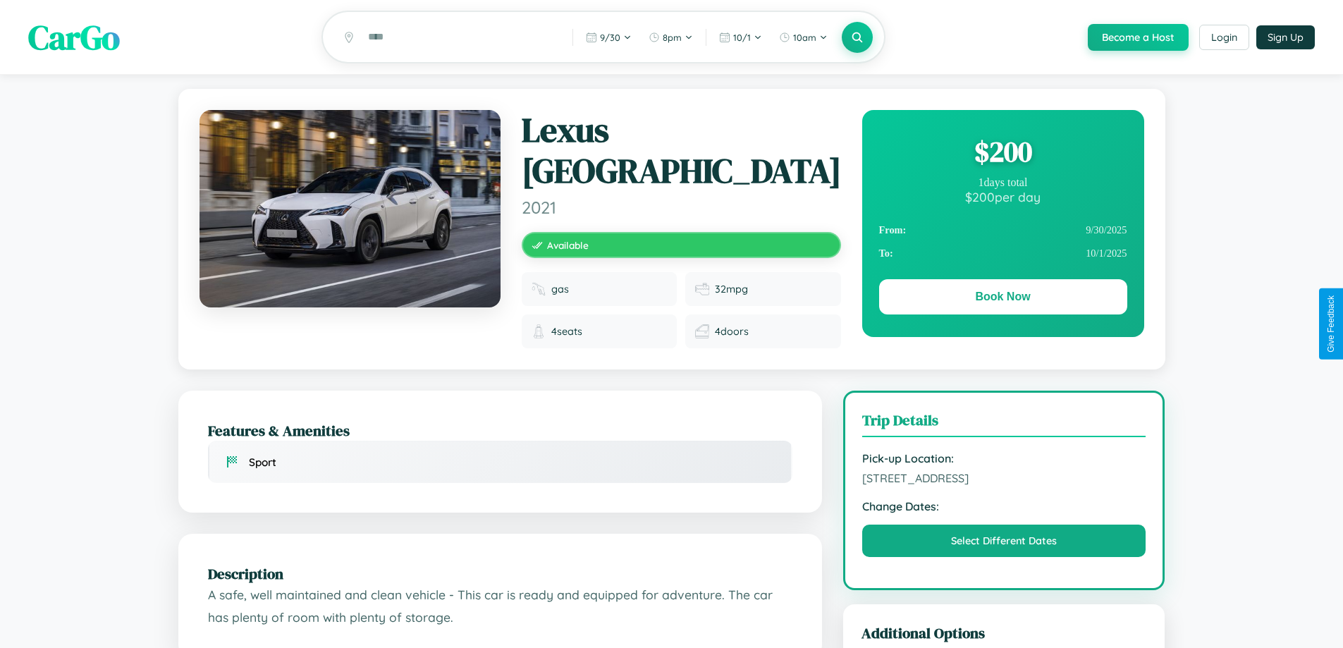
click at [1002, 154] on div "$ 200" at bounding box center [1003, 152] width 248 height 38
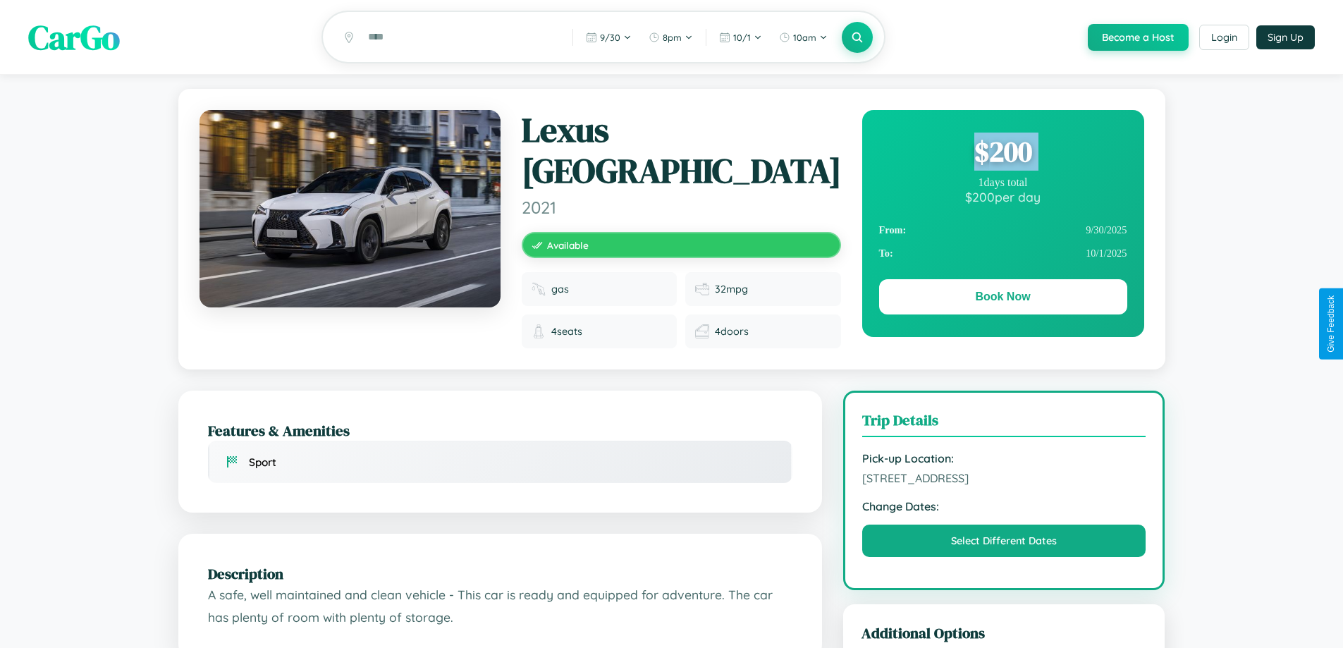
click at [1002, 154] on div "$ 200" at bounding box center [1003, 152] width 248 height 38
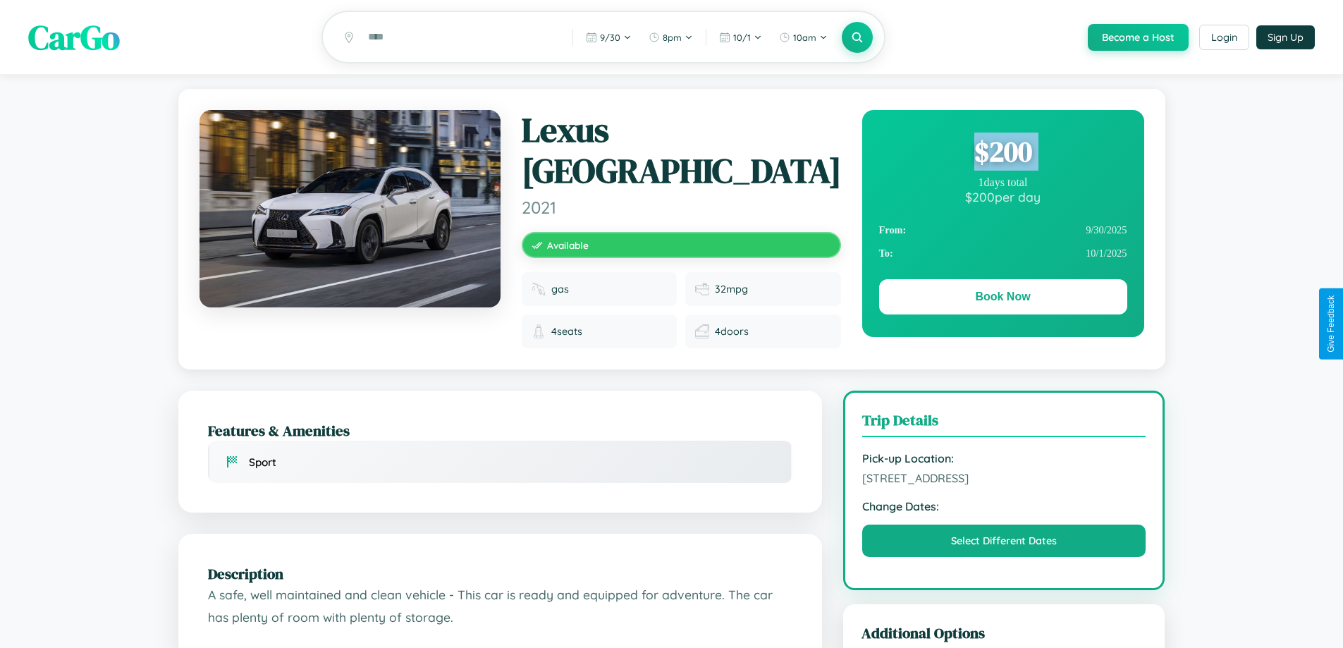
click at [1002, 154] on div "$ 200" at bounding box center [1003, 152] width 248 height 38
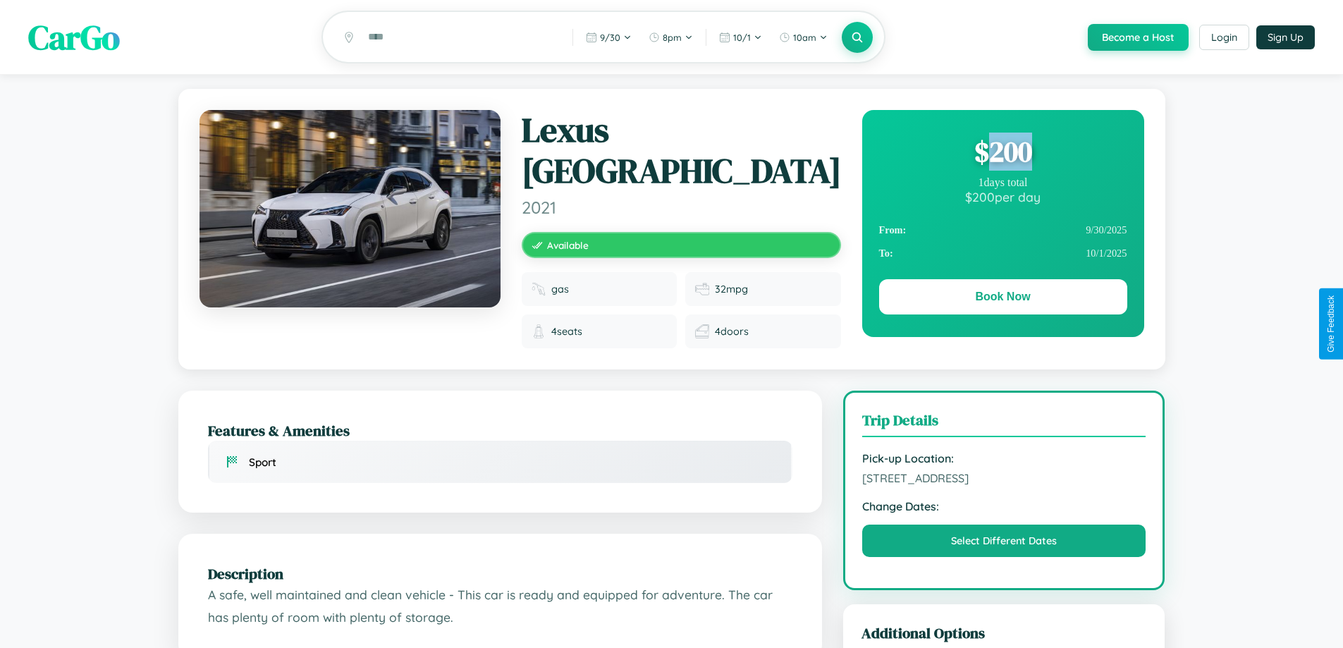
click at [1002, 154] on div "$ 200" at bounding box center [1003, 152] width 248 height 38
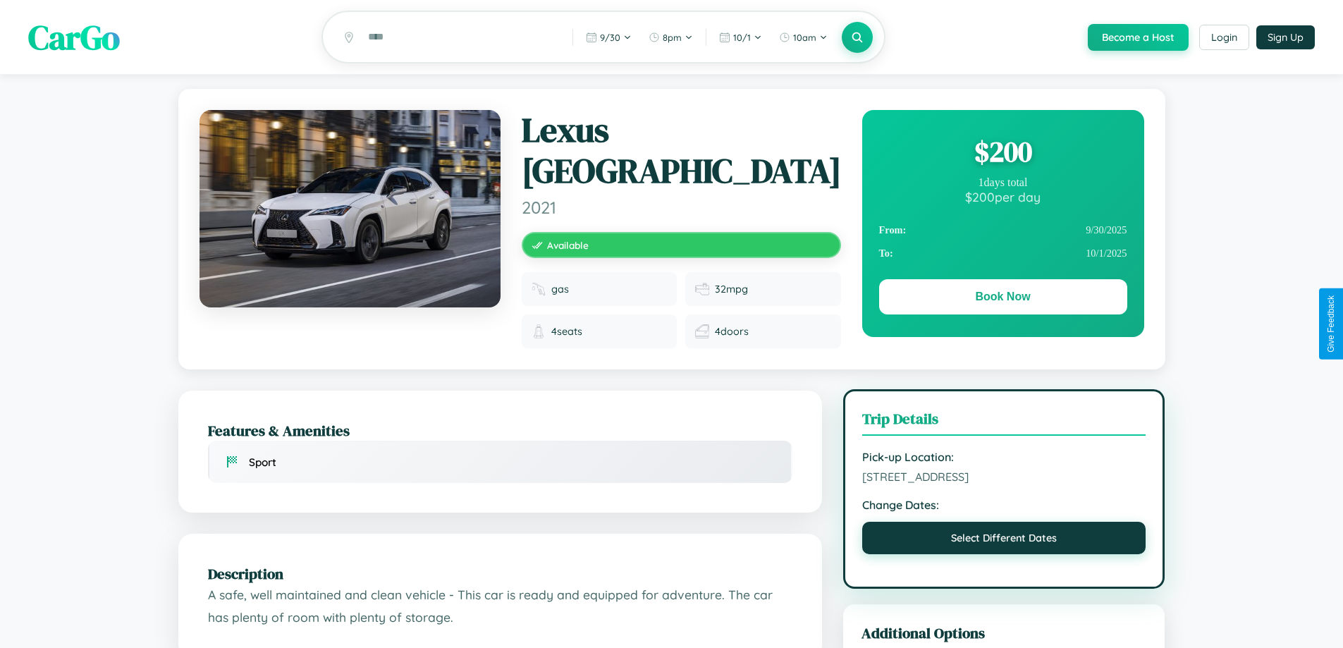
click at [1004, 543] on button "Select Different Dates" at bounding box center [1004, 538] width 284 height 32
select select "*"
select select "****"
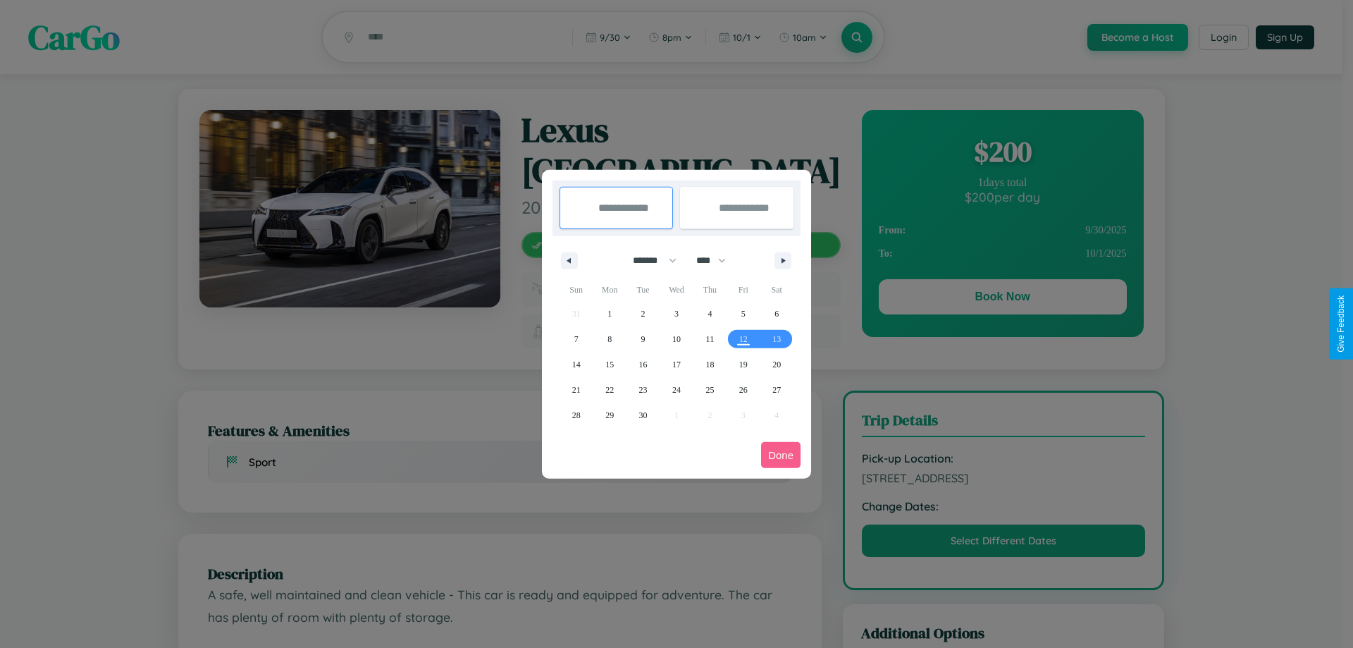
click at [648, 260] on select "******* ******** ***** ***** *** **** **** ****** ********* ******* ******** **…" at bounding box center [652, 260] width 60 height 23
select select "**"
click at [710, 338] on span "11" at bounding box center [710, 338] width 8 height 25
type input "**********"
click at [576, 389] on span "21" at bounding box center [576, 389] width 8 height 25
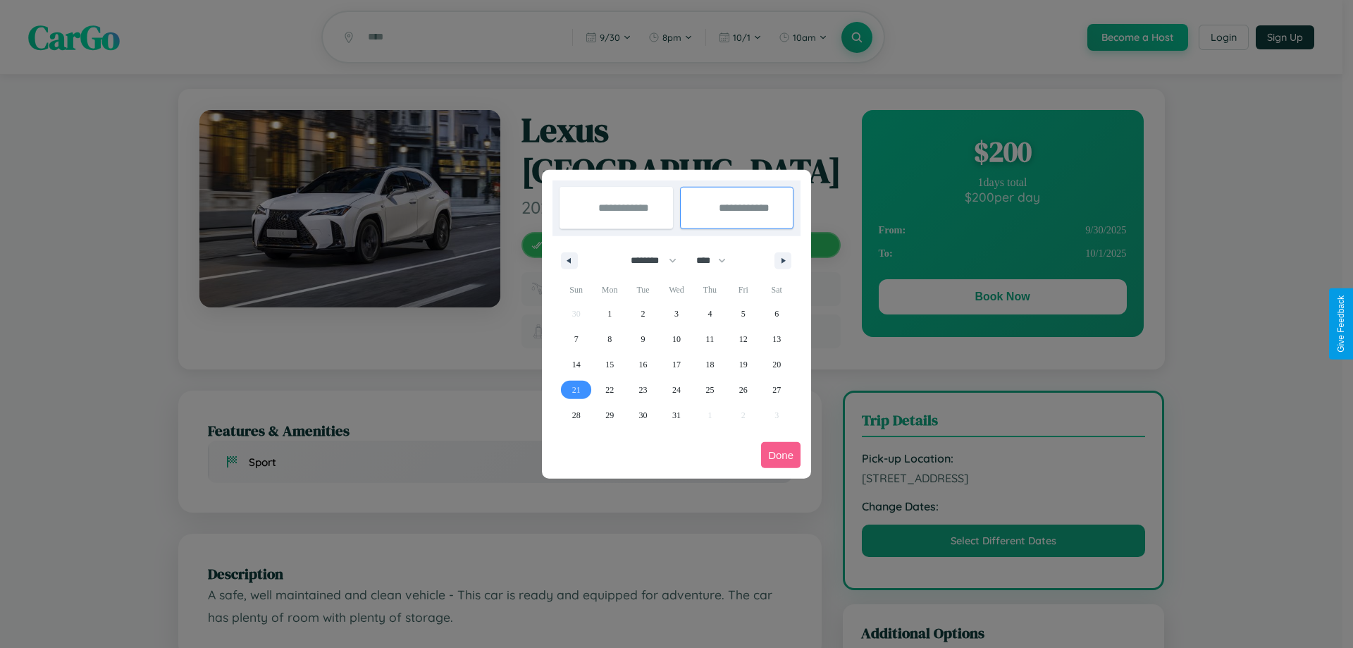
type input "**********"
click at [781, 455] on button "Done" at bounding box center [780, 455] width 39 height 26
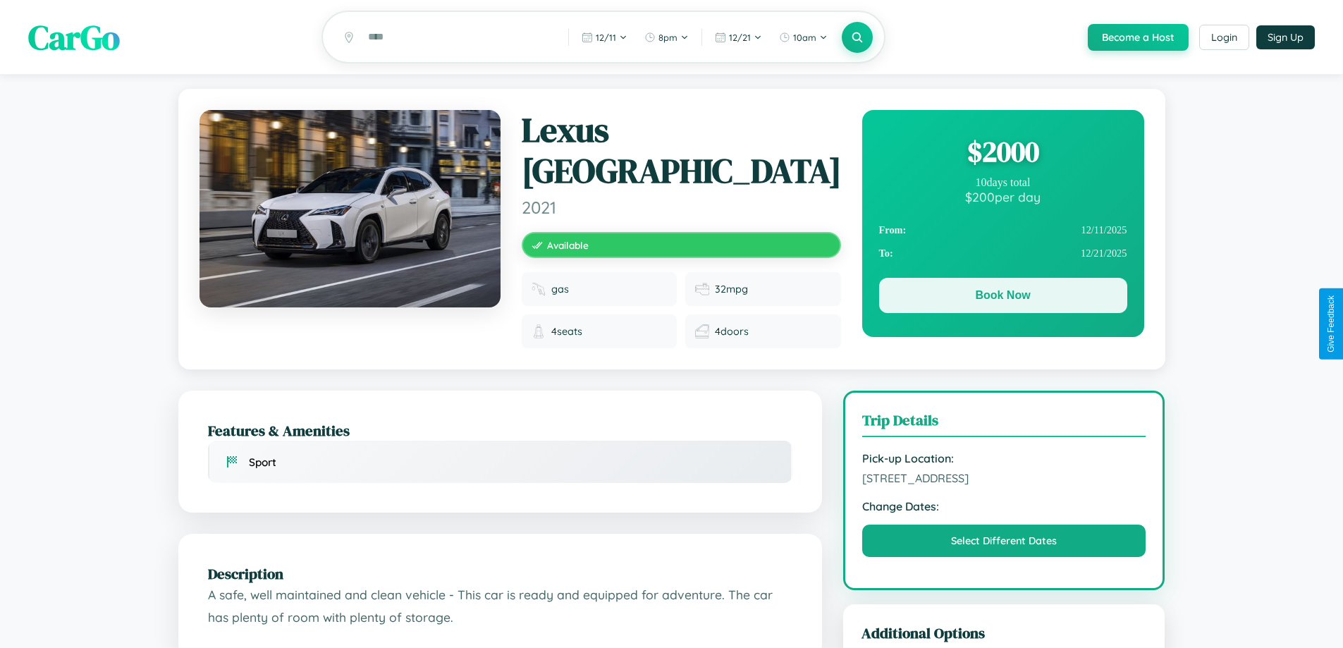
click at [1002, 297] on button "Book Now" at bounding box center [1003, 295] width 248 height 35
